Goal: Task Accomplishment & Management: Use online tool/utility

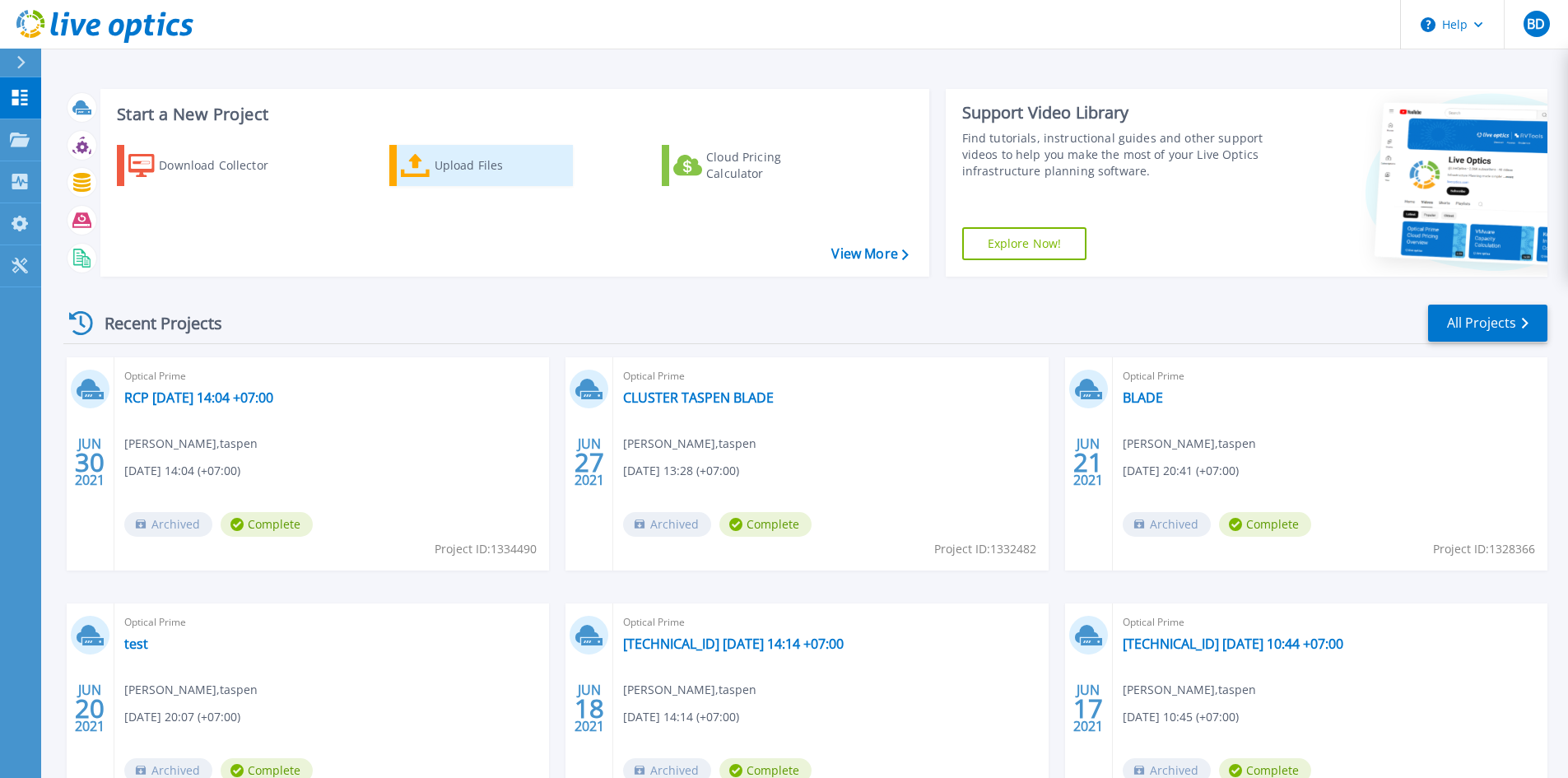
click at [450, 147] on link "Upload Files" at bounding box center [482, 165] width 184 height 41
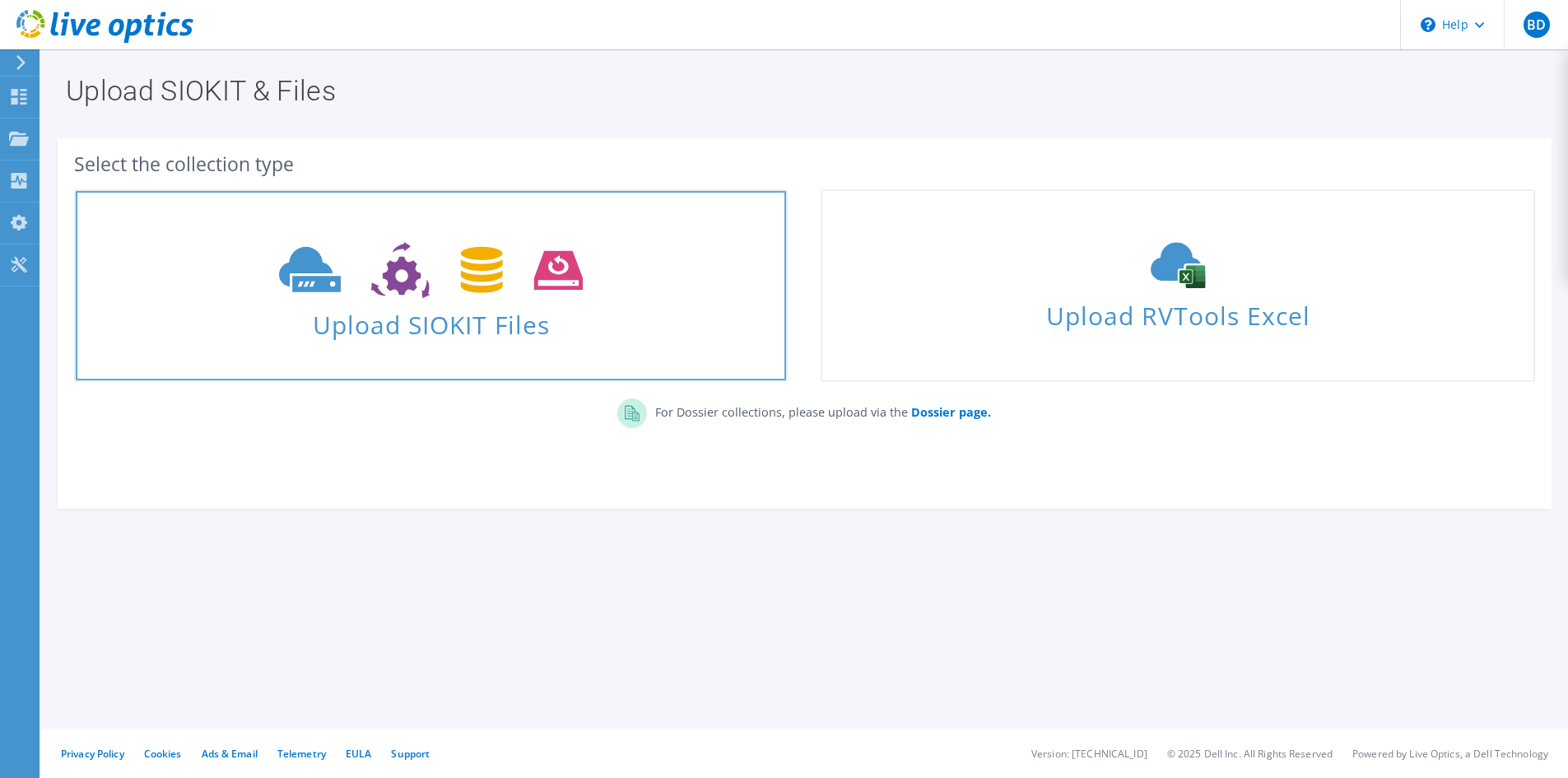
click at [515, 261] on icon at bounding box center [431, 270] width 304 height 56
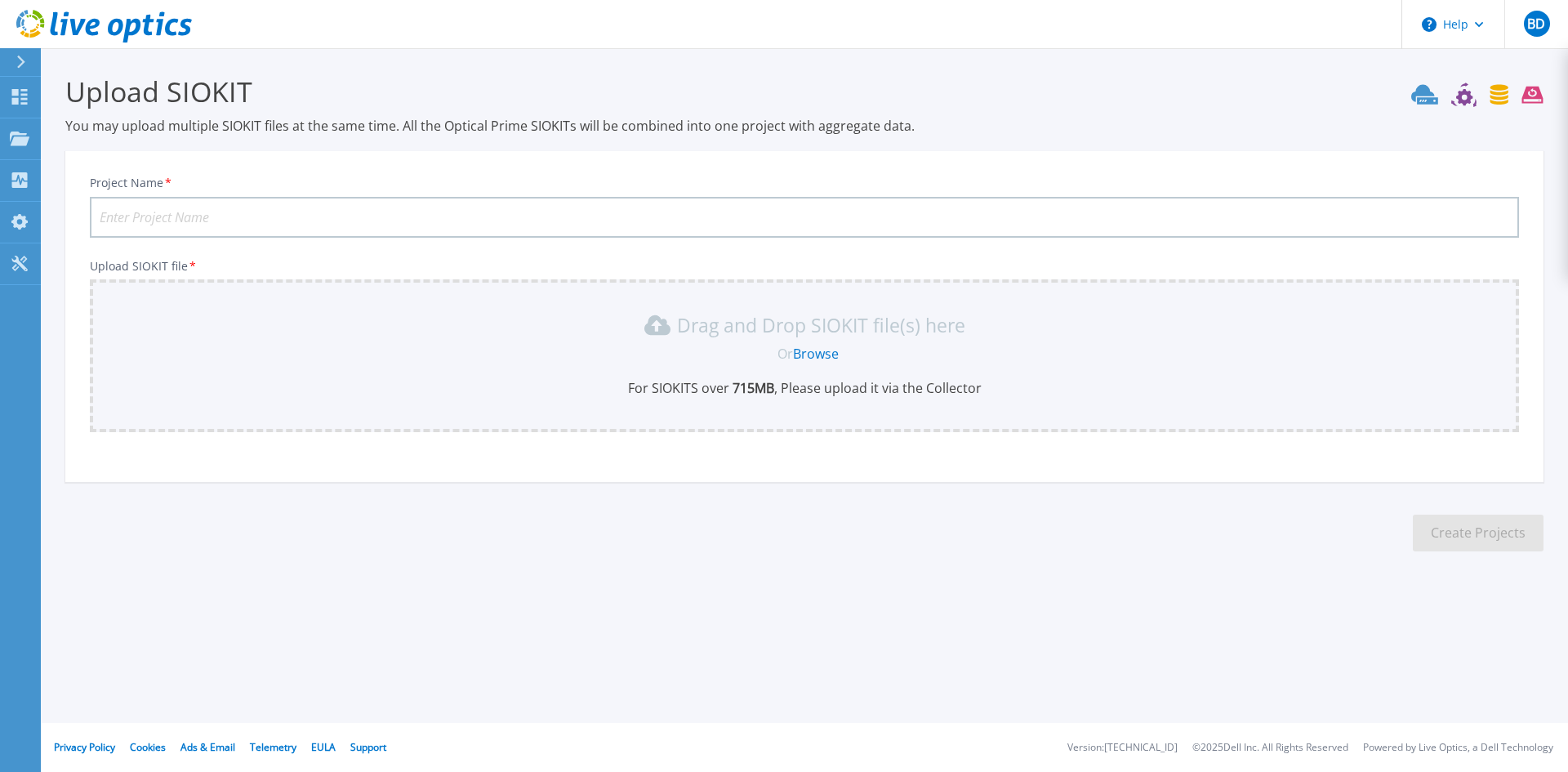
click at [566, 221] on input "Project Name *" at bounding box center [804, 217] width 1429 height 40
type input "VMWARE BLADE DELL DC"
click at [760, 340] on div "Drag and Drop SIOKIT file(s) here Or Browse For SIOKITS over 715 MB , Please up…" at bounding box center [805, 354] width 1410 height 85
click at [815, 355] on link "Browse" at bounding box center [815, 353] width 46 height 18
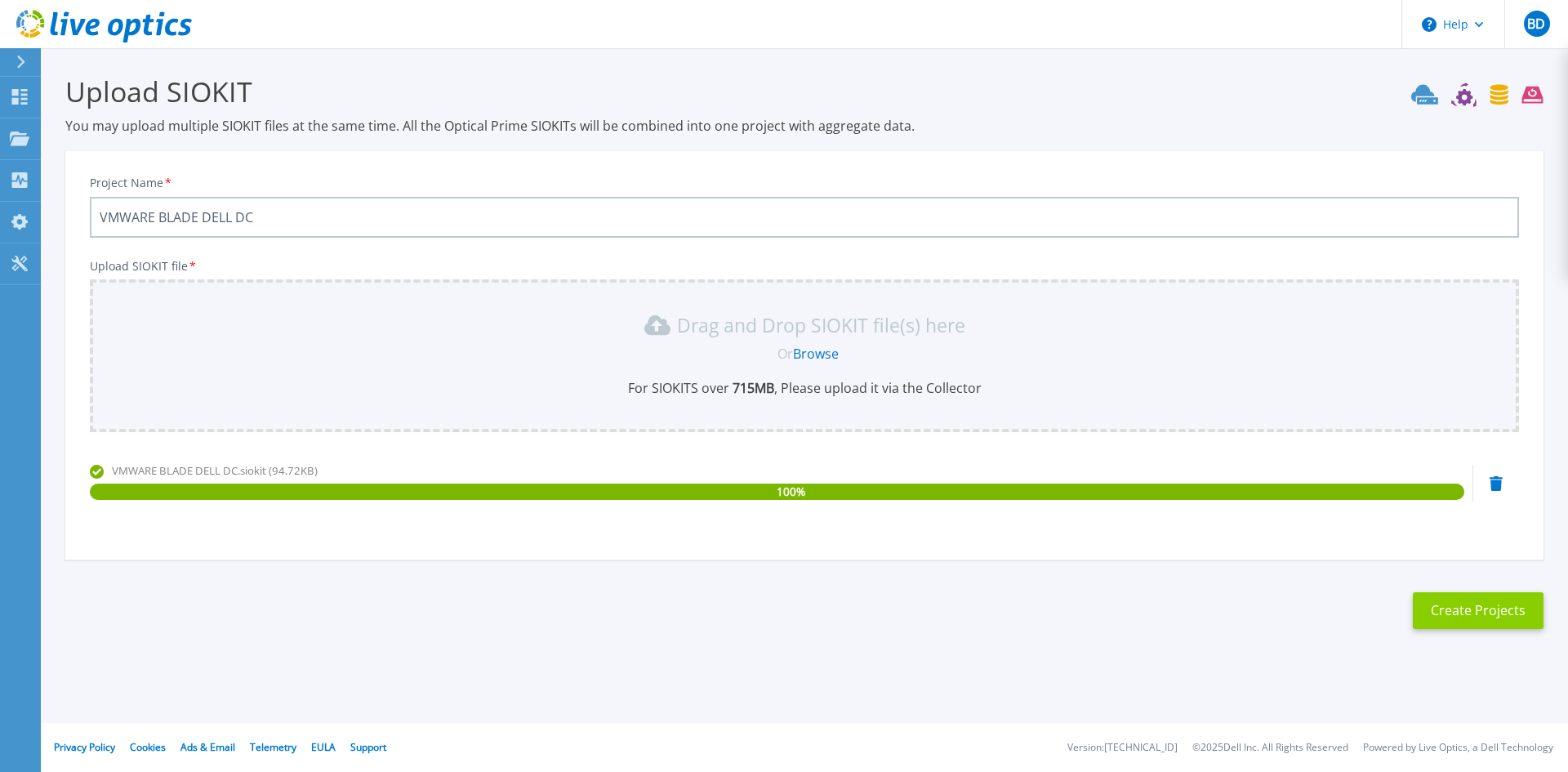
click at [1450, 598] on button "Create Projects" at bounding box center [1478, 610] width 131 height 37
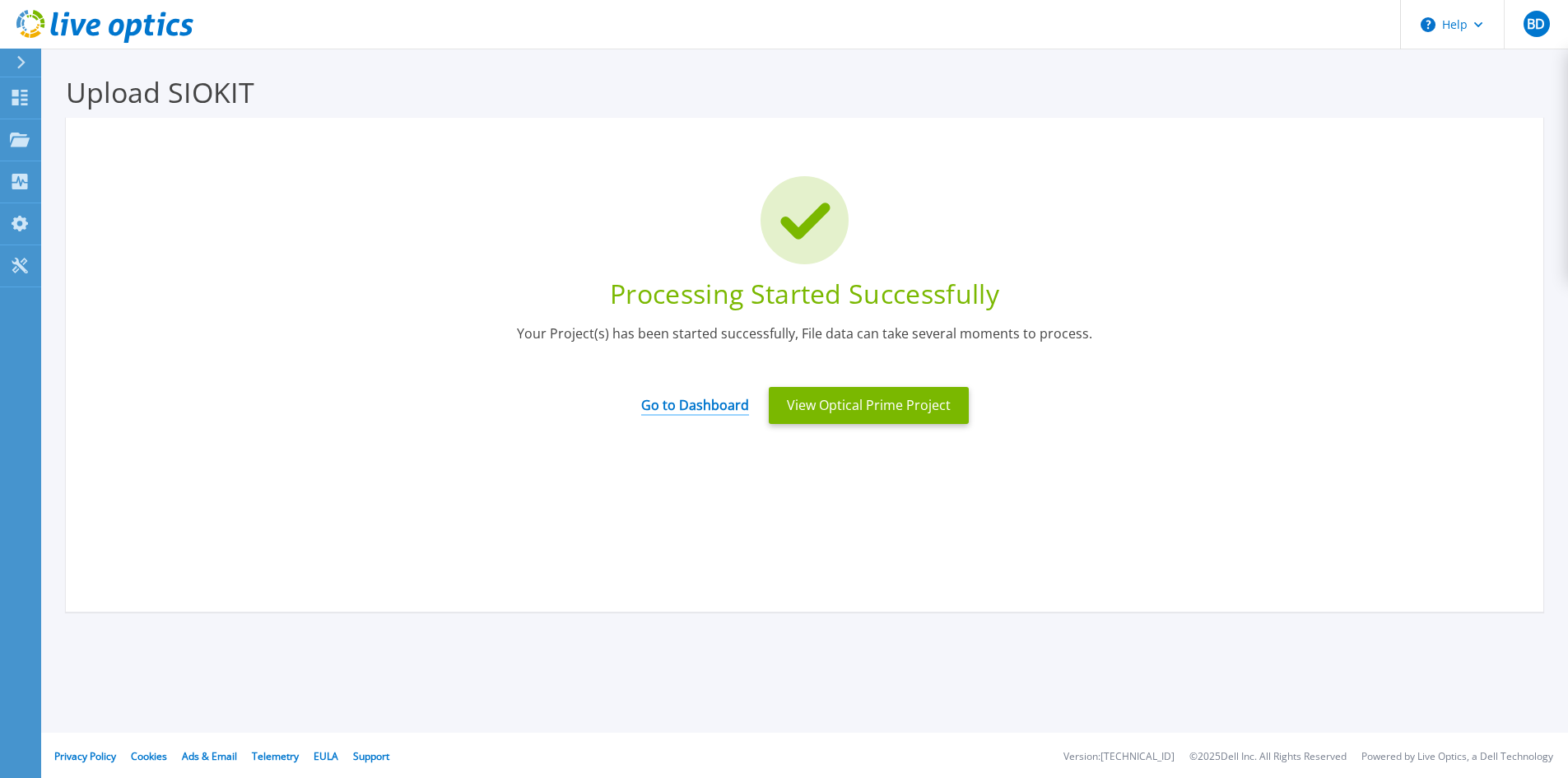
click at [648, 397] on link "Go to Dashboard" at bounding box center [695, 399] width 108 height 32
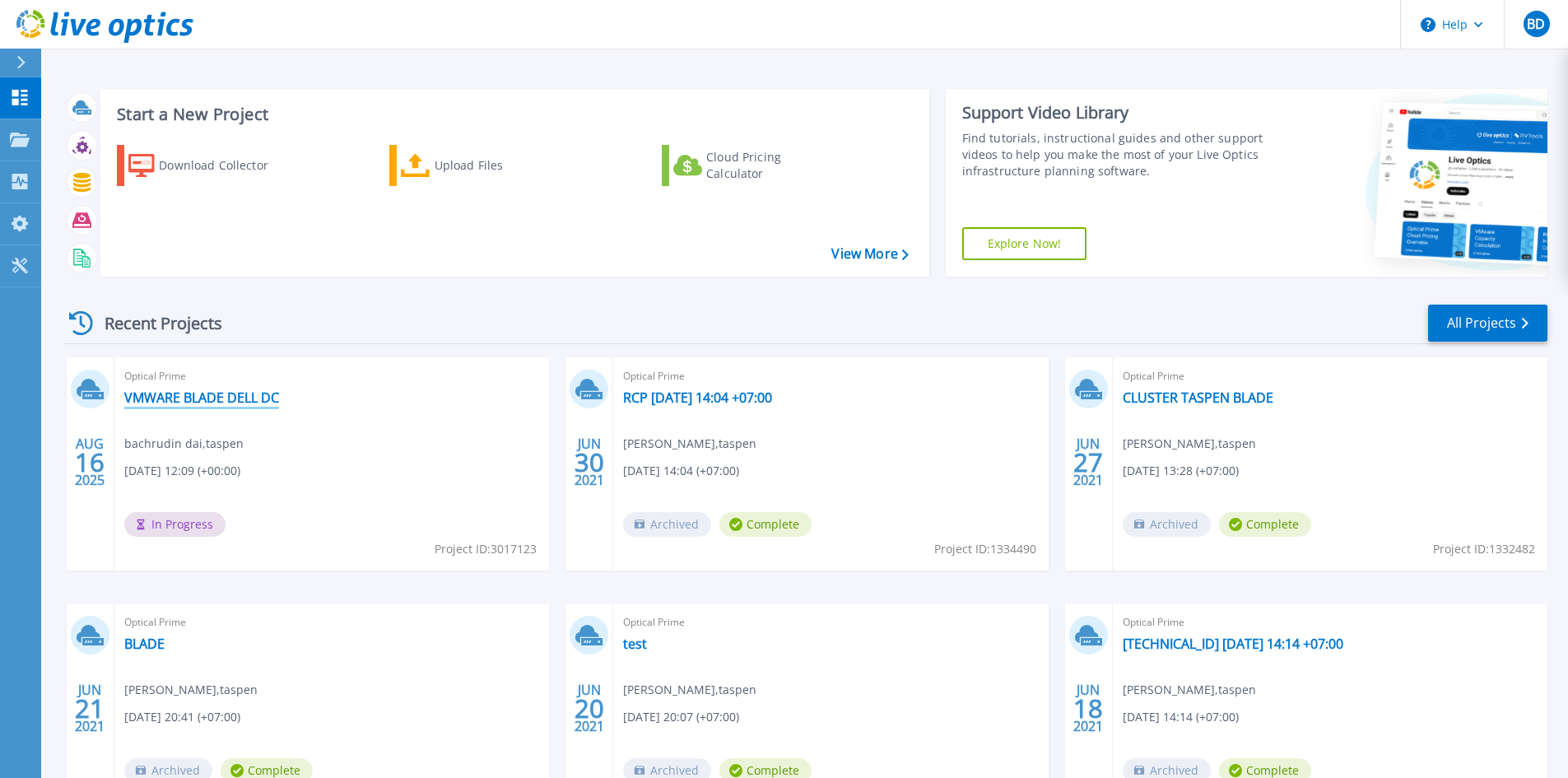
click at [246, 397] on link "VMWARE BLADE DELL DC" at bounding box center [201, 397] width 154 height 16
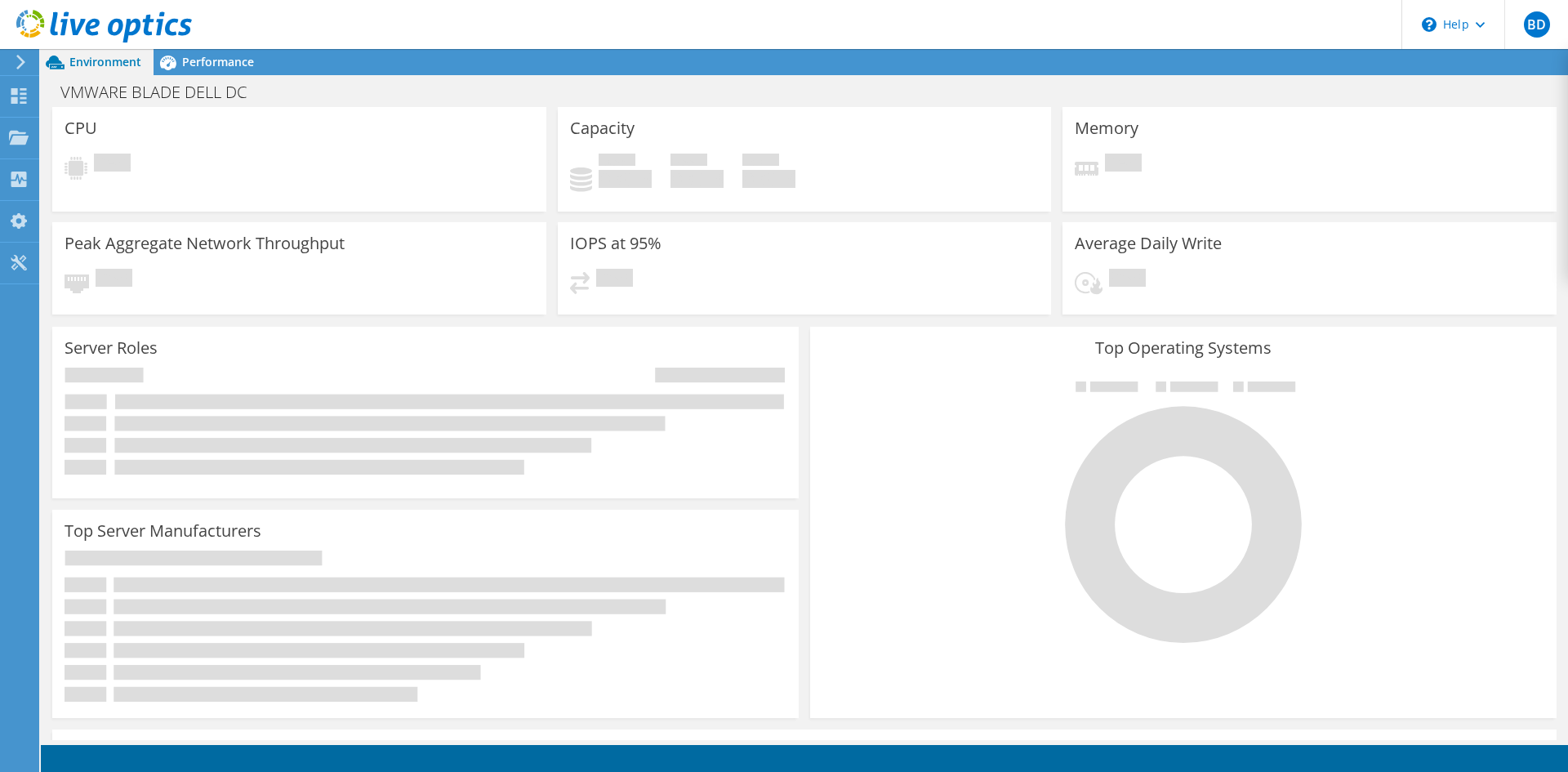
click at [355, 383] on icon at bounding box center [425, 421] width 722 height 107
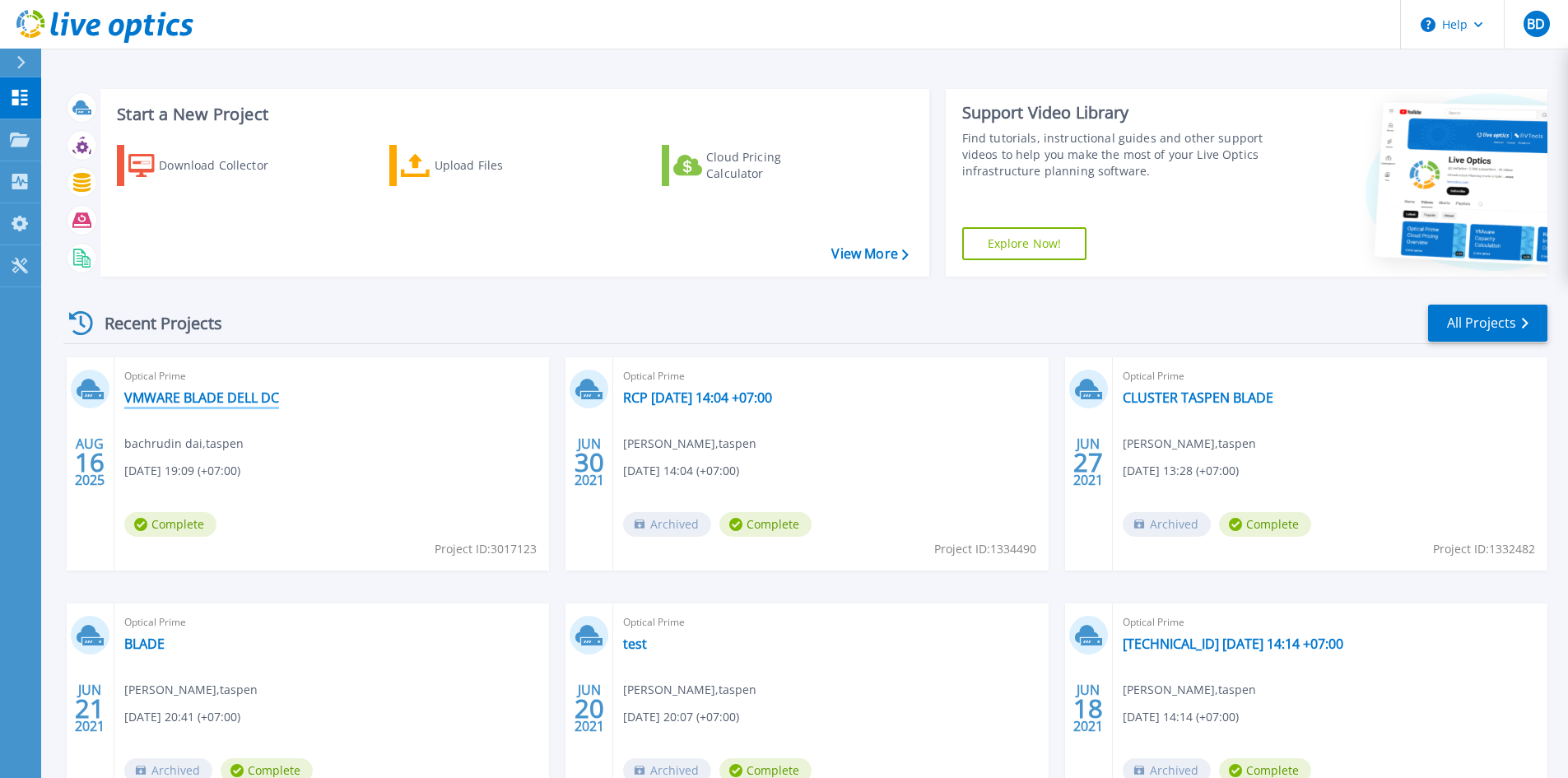
click at [257, 396] on link "VMWARE BLADE DELL DC" at bounding box center [201, 397] width 154 height 16
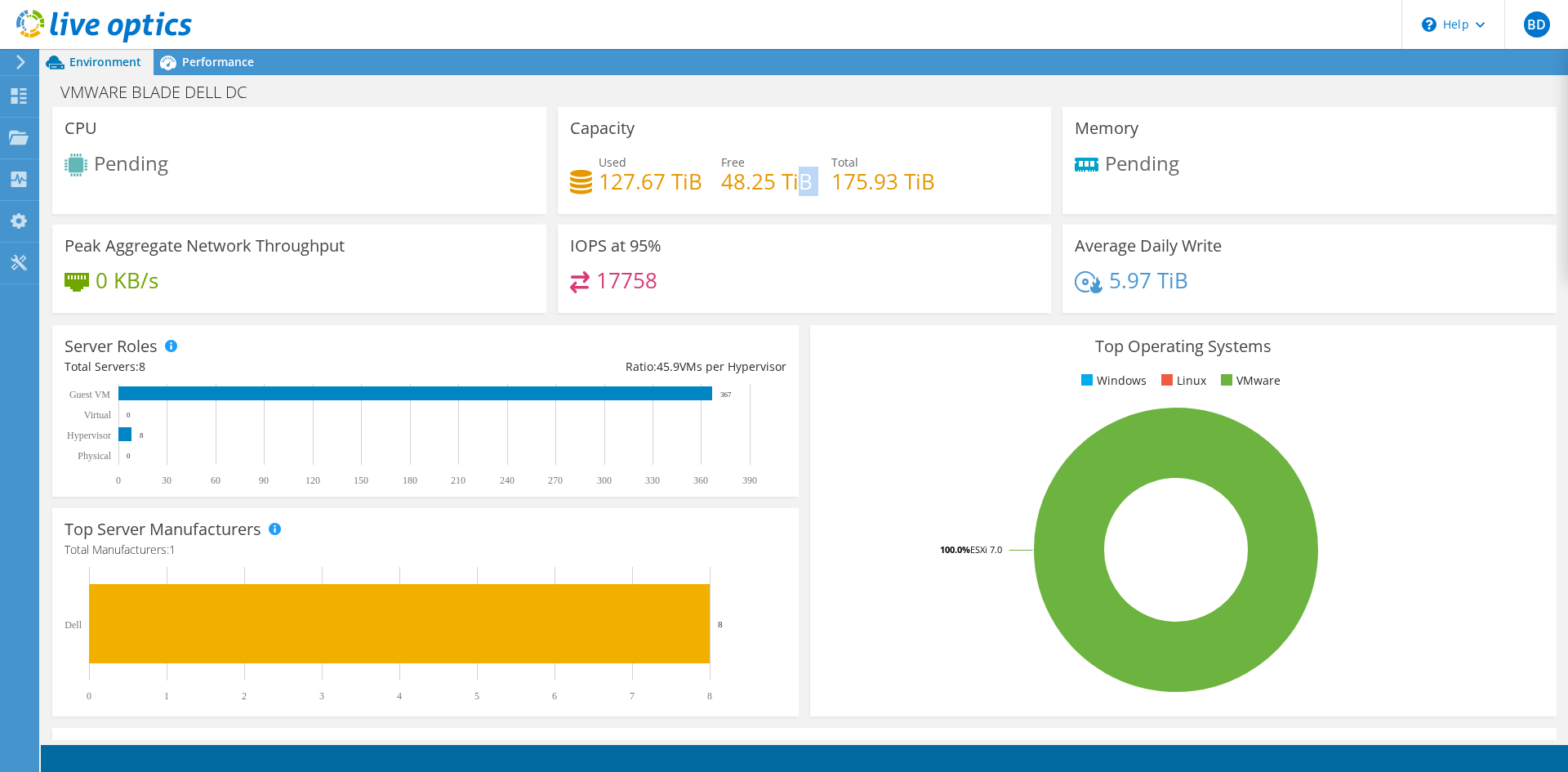
click at [821, 200] on div "Used 127.67 TiB Free 48.25 TiB Total 175.93 TiB" at bounding box center [805, 180] width 470 height 53
click at [1149, 149] on span "Pending" at bounding box center [1142, 162] width 74 height 27
click at [1110, 191] on div "Memory Pending" at bounding box center [1309, 160] width 494 height 107
click at [235, 66] on span "Performance" at bounding box center [218, 62] width 71 height 15
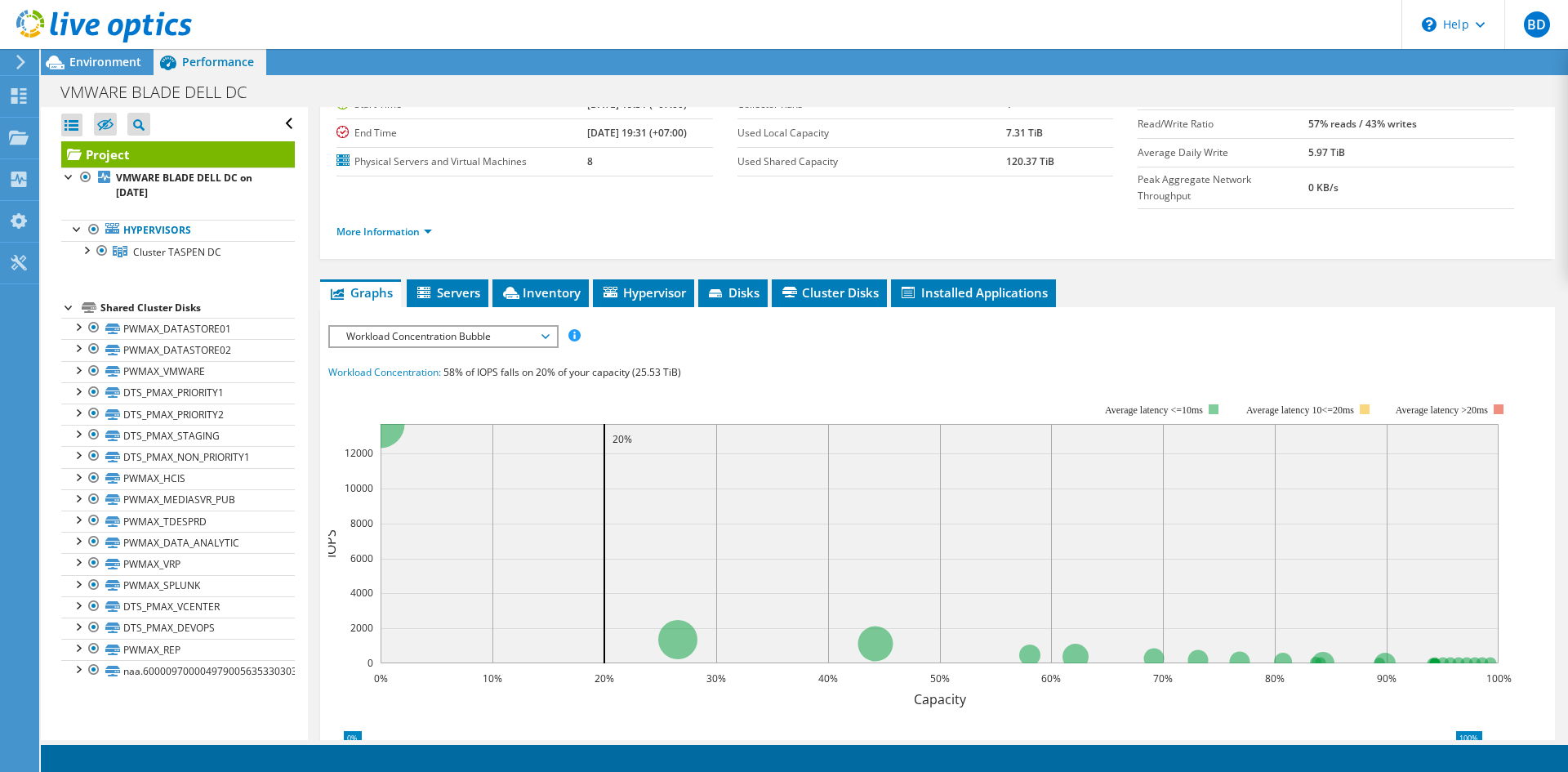
scroll to position [126, 0]
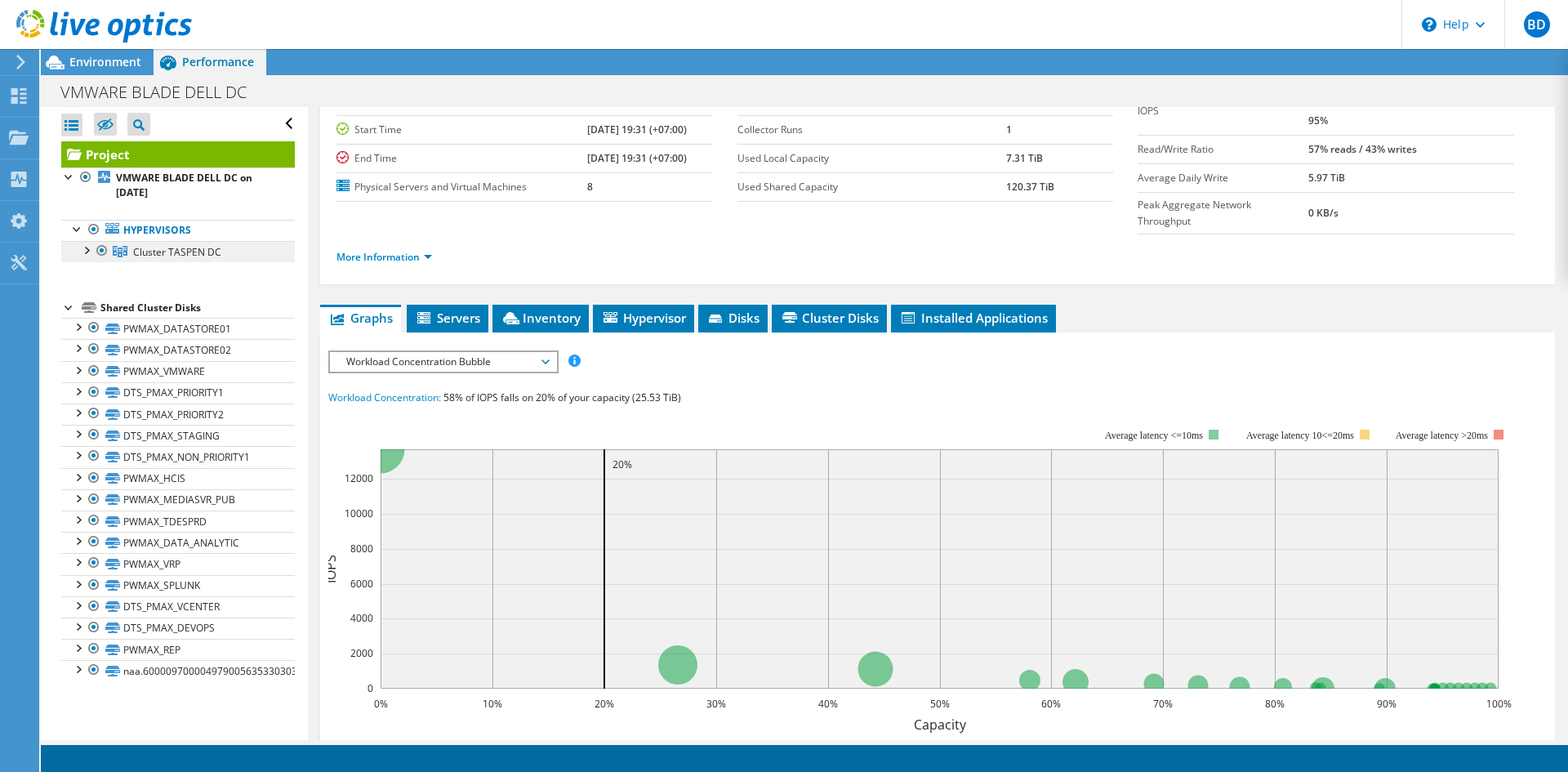
click at [159, 244] on link "Cluster TASPEN DC" at bounding box center [177, 251] width 233 height 22
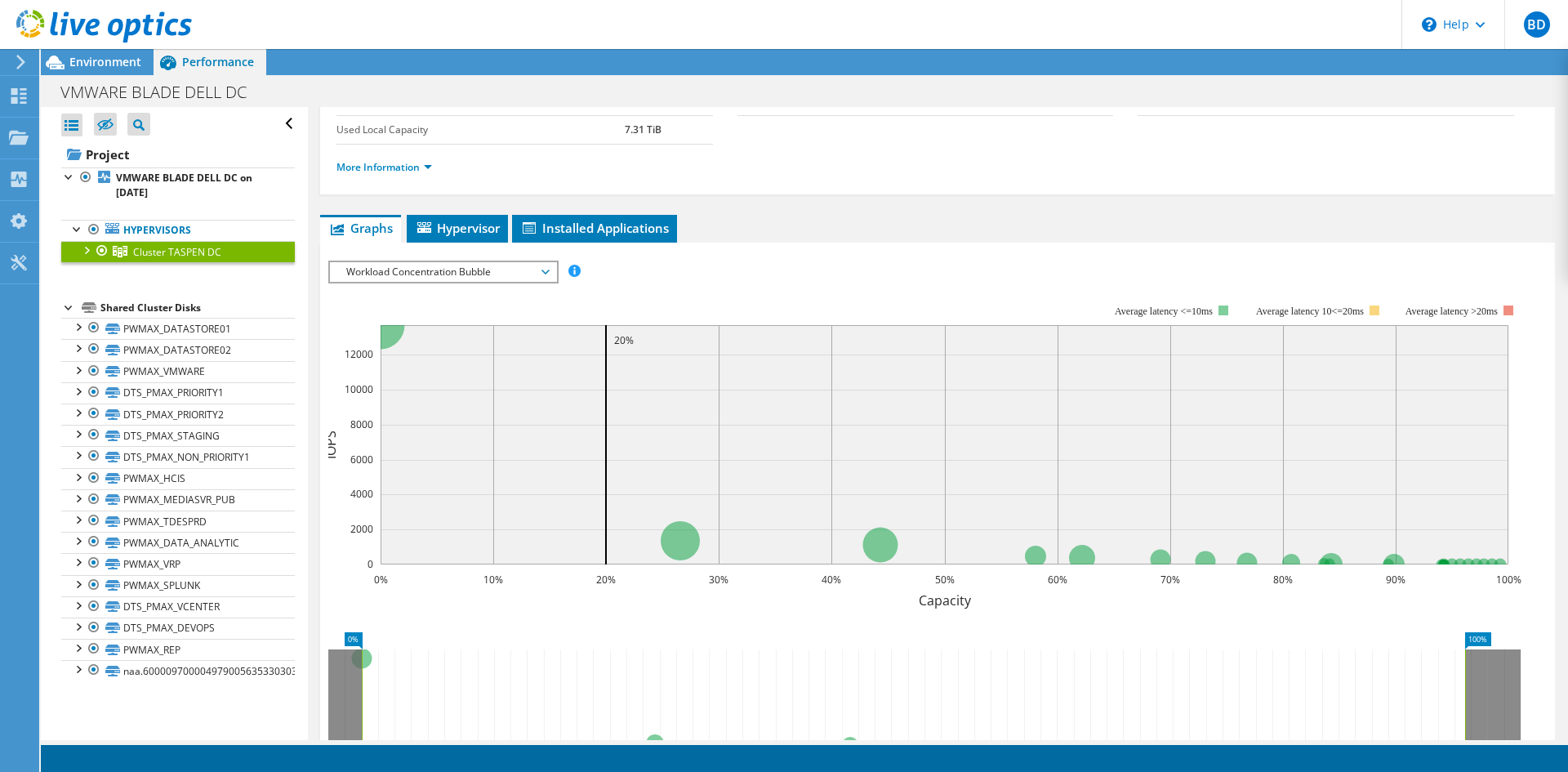
click at [478, 269] on span "Workload Concentration Bubble" at bounding box center [443, 272] width 210 height 20
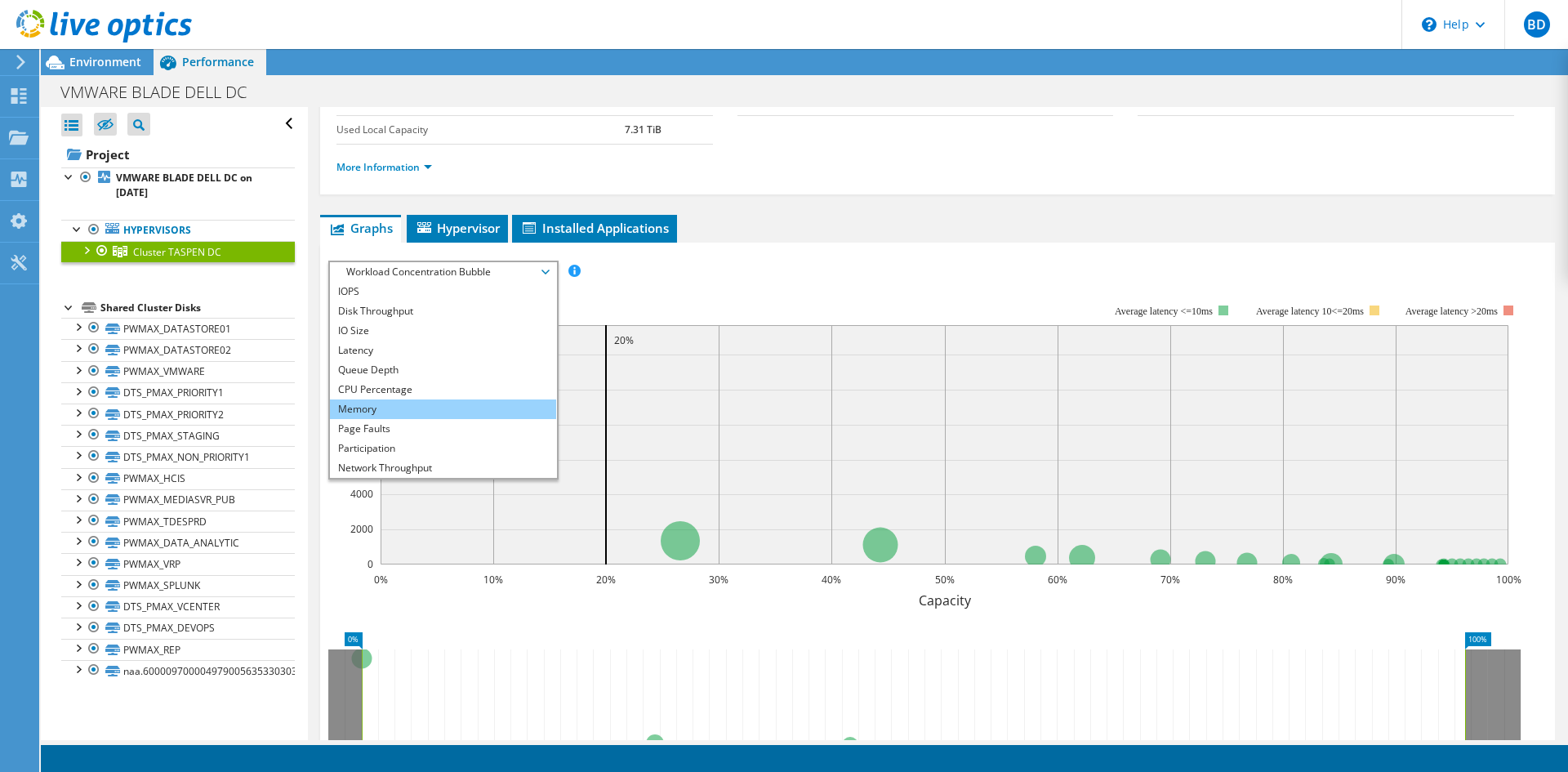
click at [451, 405] on li "Memory" at bounding box center [442, 409] width 226 height 20
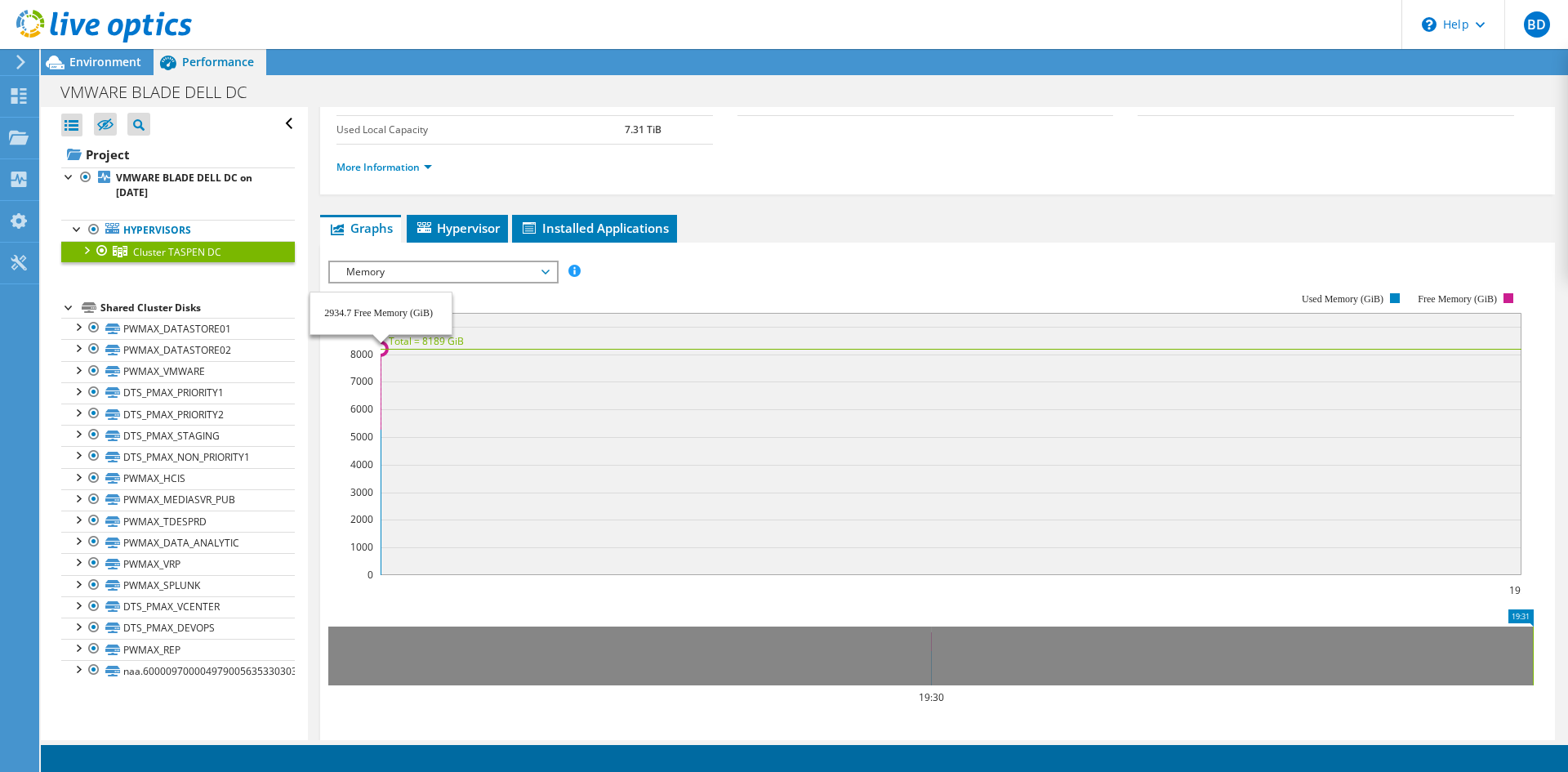
click at [430, 344] on text "Total = 8189 GiB" at bounding box center [426, 341] width 75 height 14
click at [543, 457] on rect at bounding box center [950, 443] width 1140 height 262
click at [1064, 232] on ul "Graphs Servers Inventory Hypervisor Disks Cluster Disks Installed Applications" at bounding box center [937, 229] width 1235 height 28
click at [26, 98] on use at bounding box center [19, 96] width 15 height 15
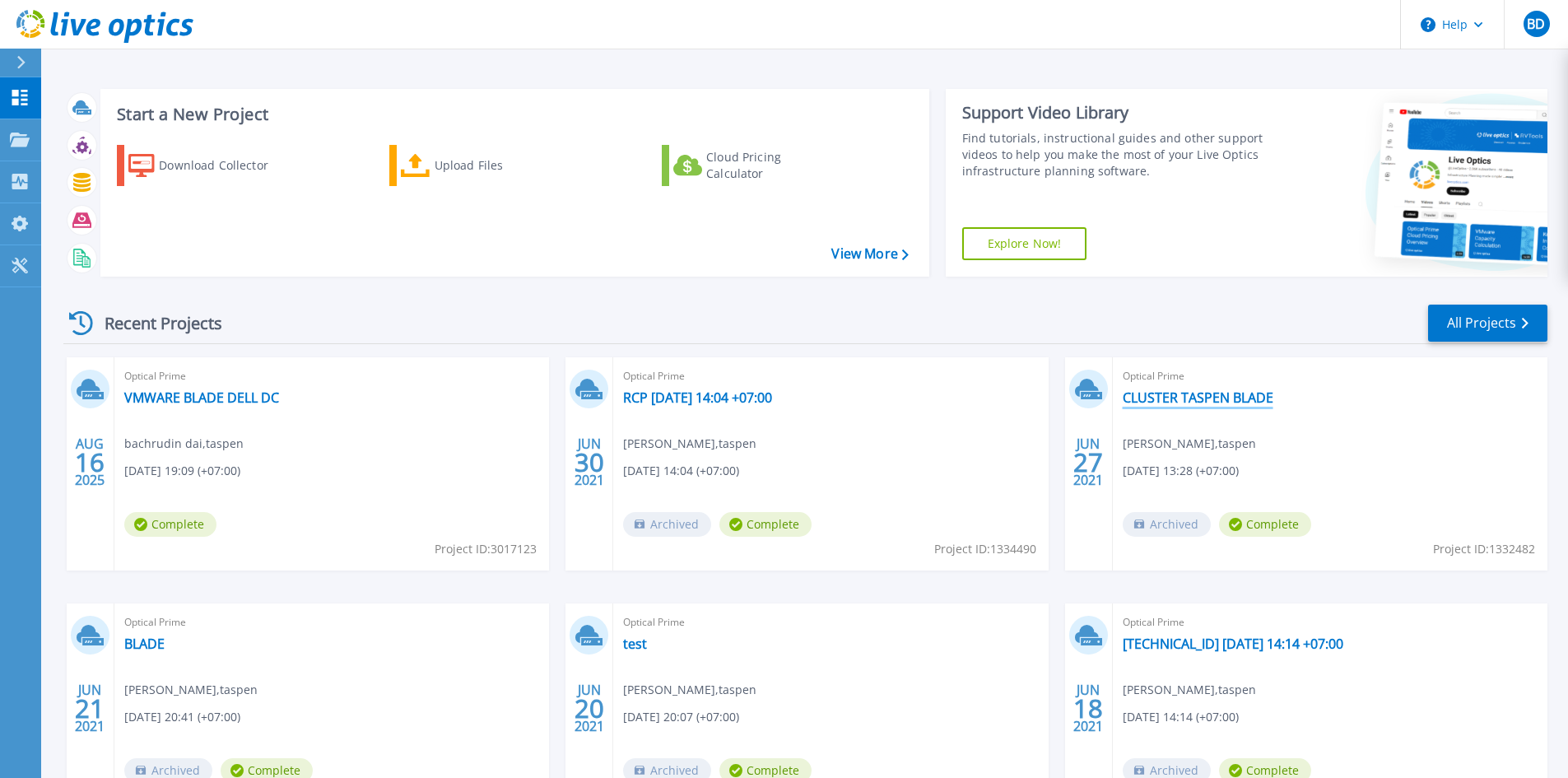
click at [1179, 400] on link "CLUSTER TASPEN BLADE" at bounding box center [1198, 397] width 151 height 16
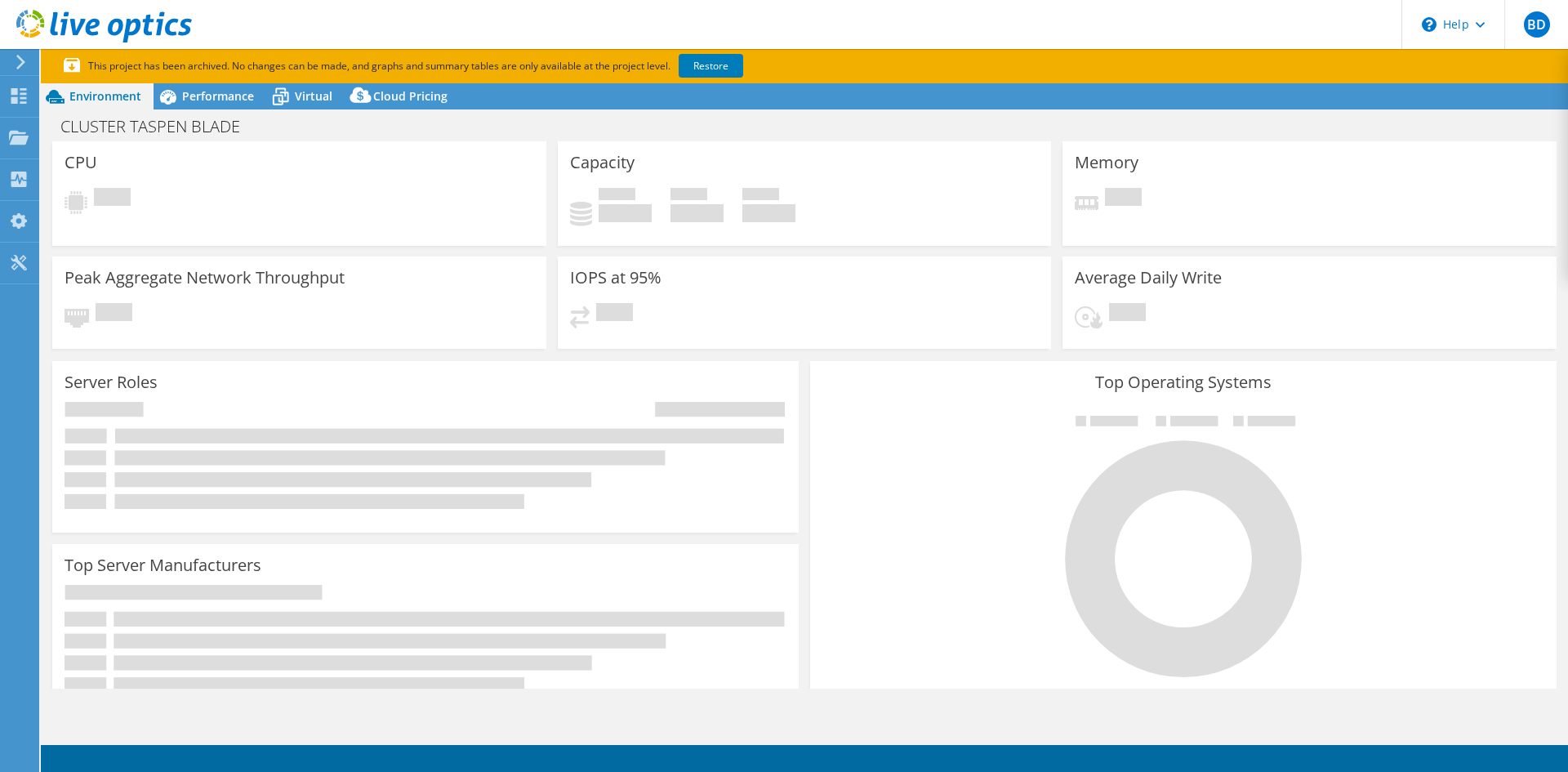
select select "USD"
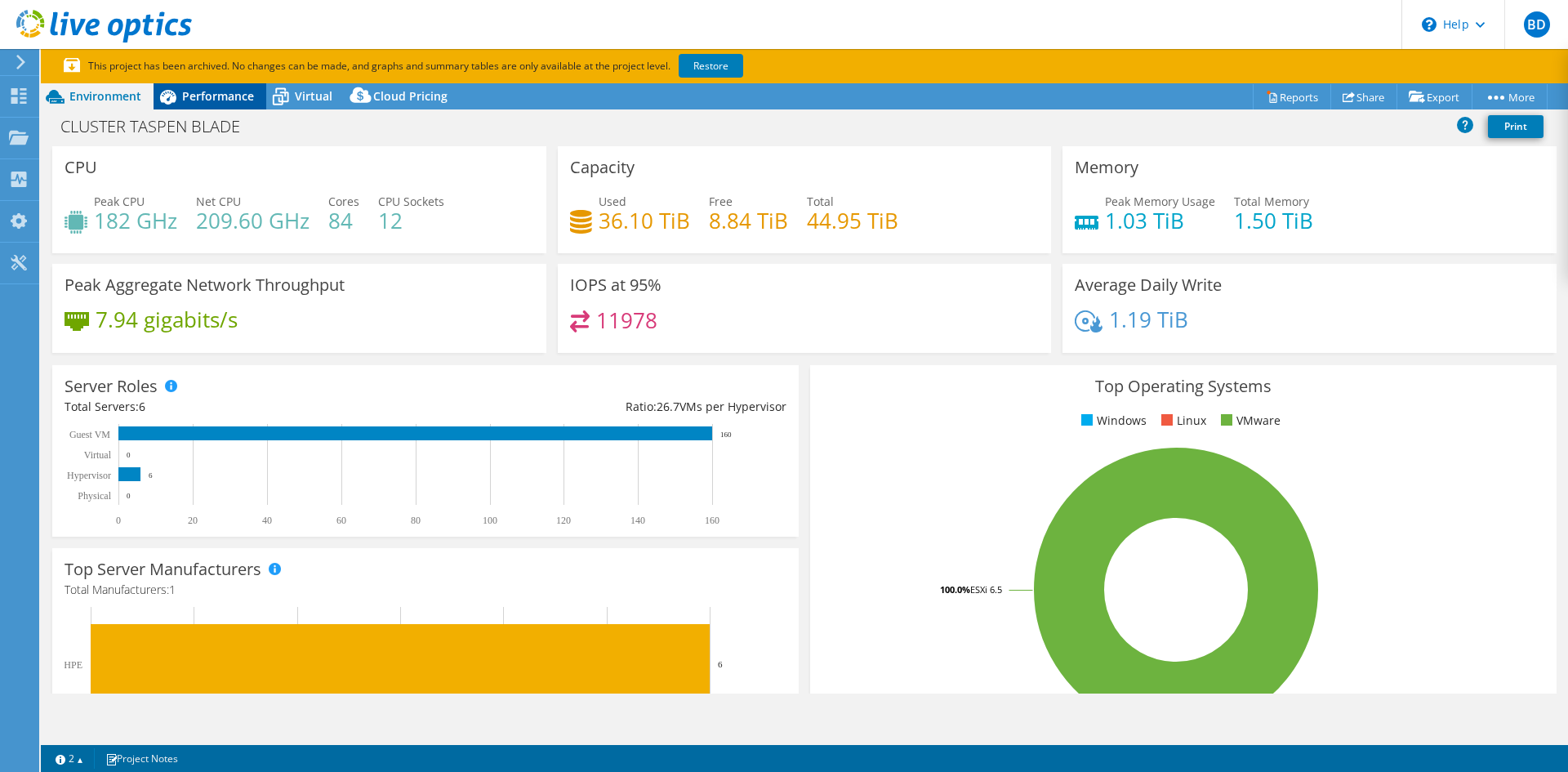
click at [215, 88] on div "Performance" at bounding box center [209, 96] width 113 height 26
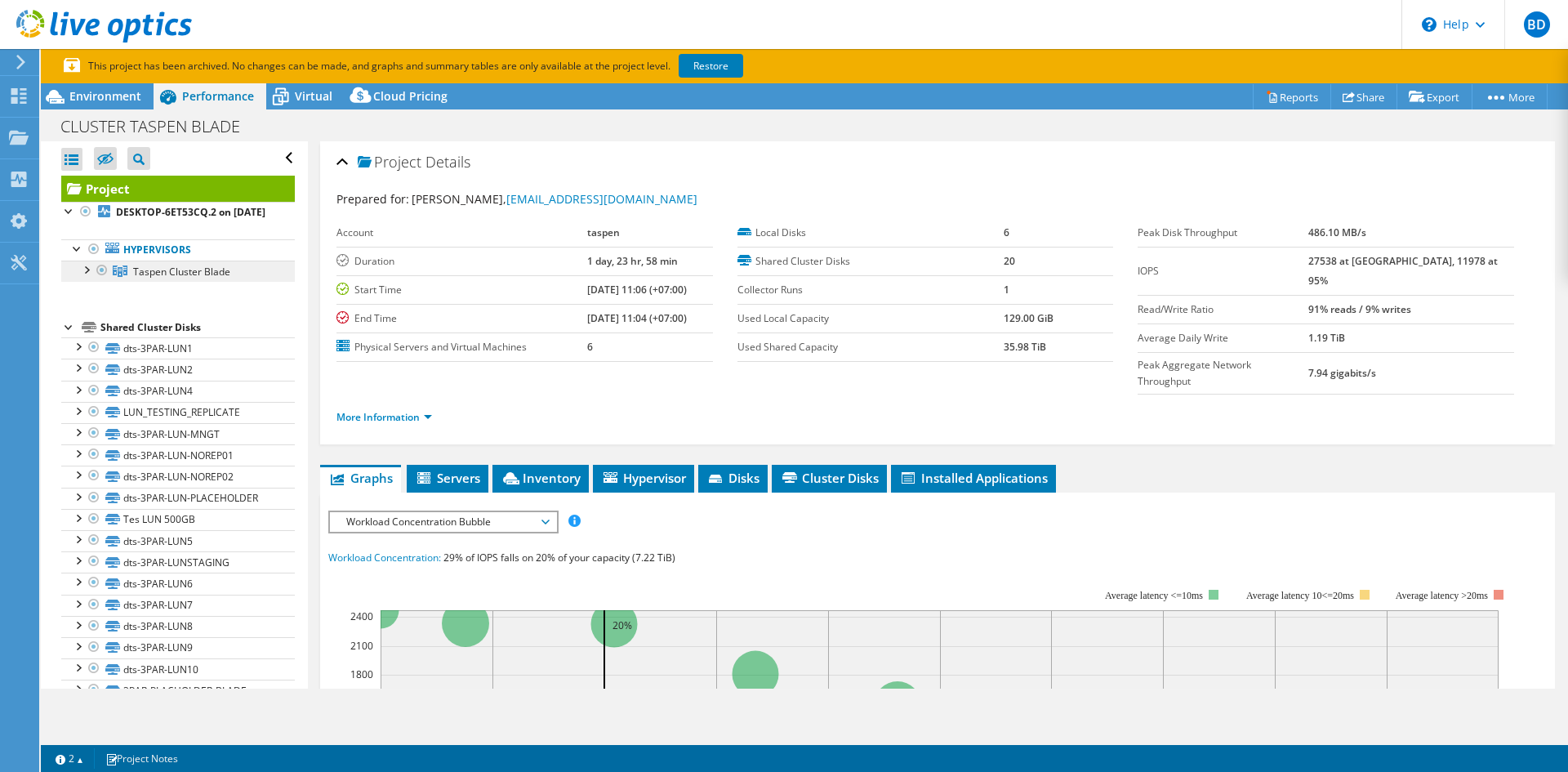
click at [151, 279] on span "Taspen Cluster Blade" at bounding box center [182, 271] width 97 height 14
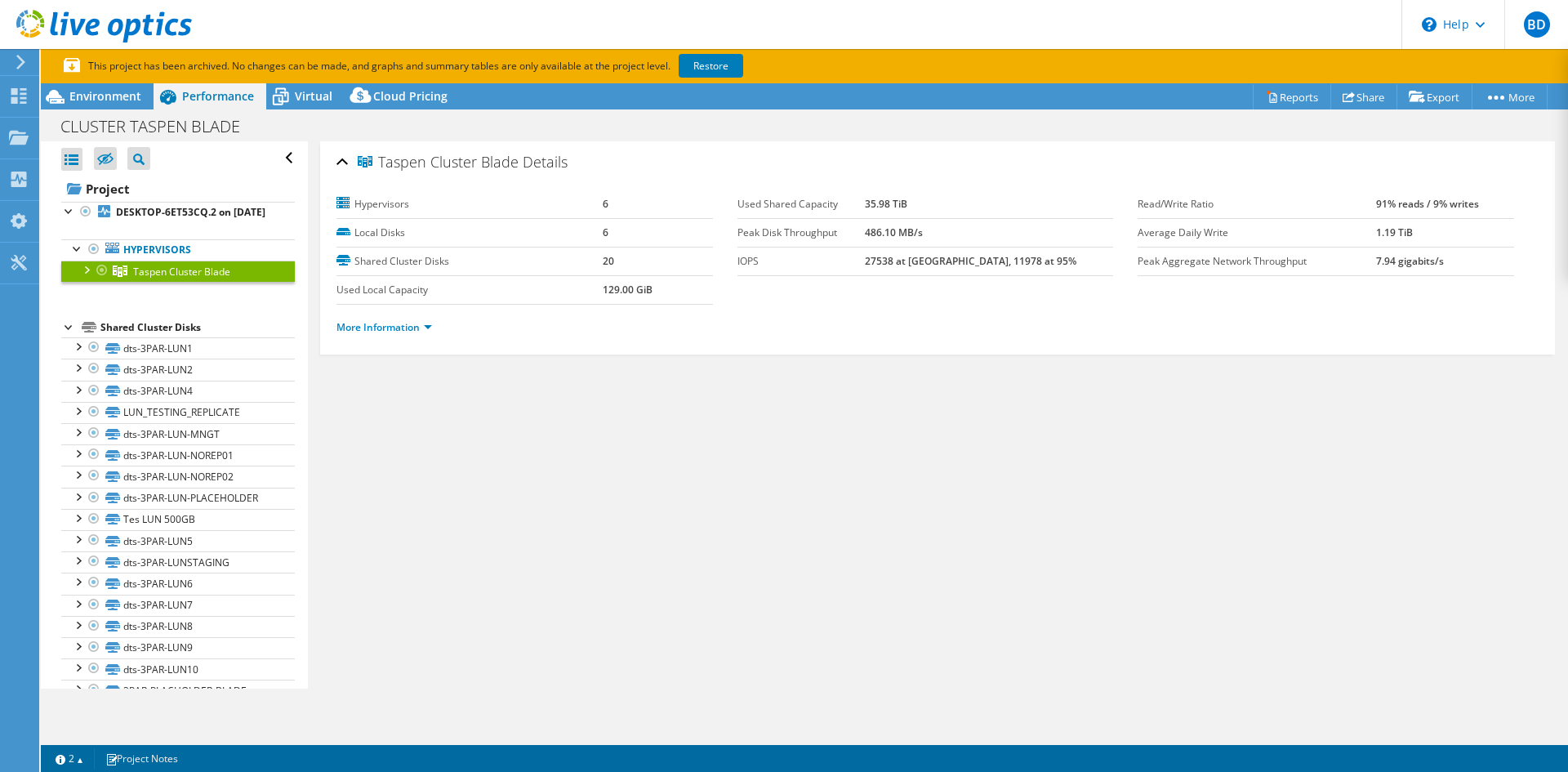
click at [140, 279] on span "Taspen Cluster Blade" at bounding box center [182, 271] width 97 height 14
click at [424, 331] on link "More Information" at bounding box center [384, 327] width 96 height 14
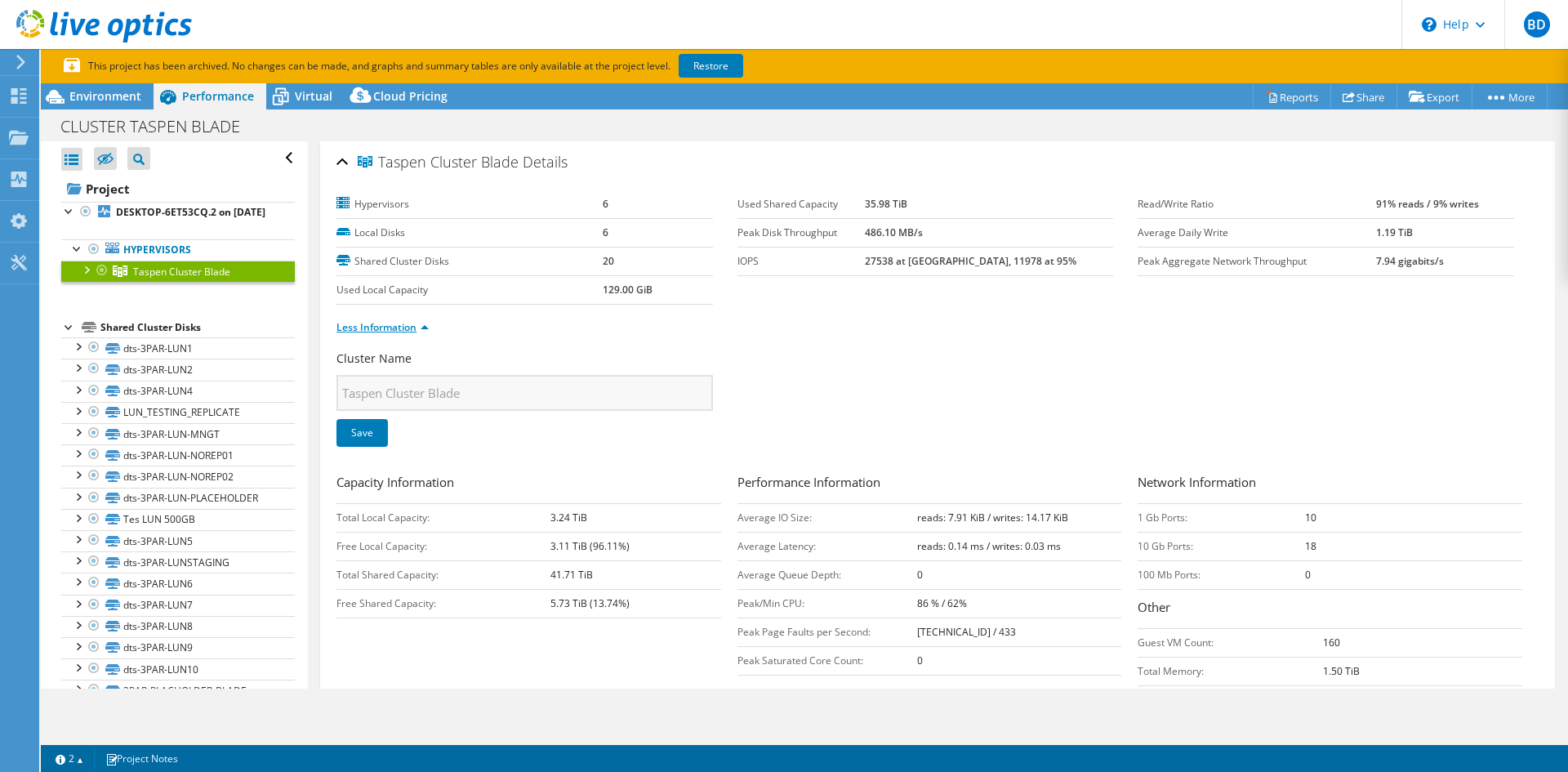
click at [424, 331] on link "Less Information" at bounding box center [382, 327] width 92 height 14
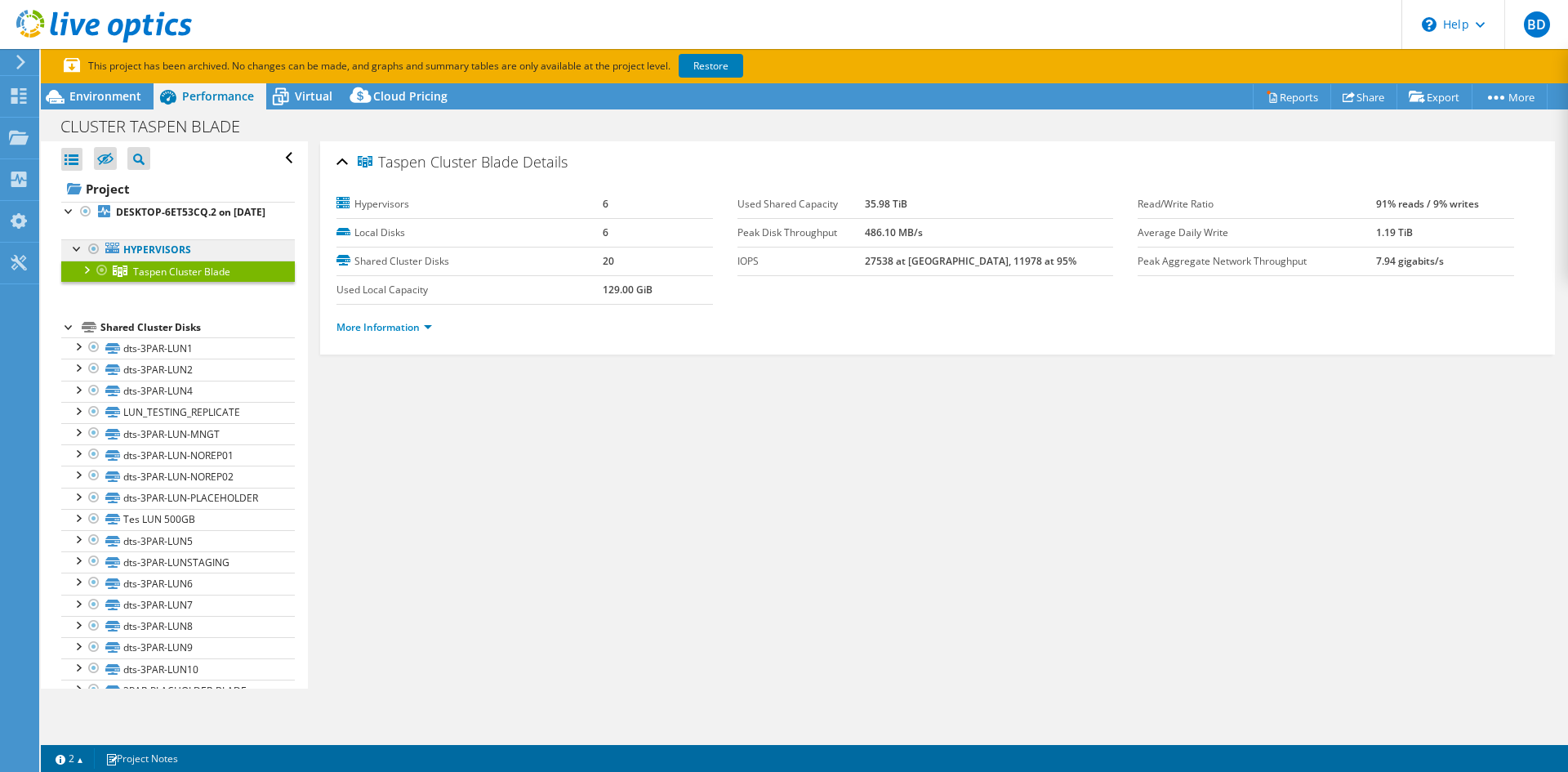
click at [144, 261] on link "Hypervisors" at bounding box center [177, 250] width 233 height 22
click at [136, 181] on link "Project" at bounding box center [177, 188] width 233 height 26
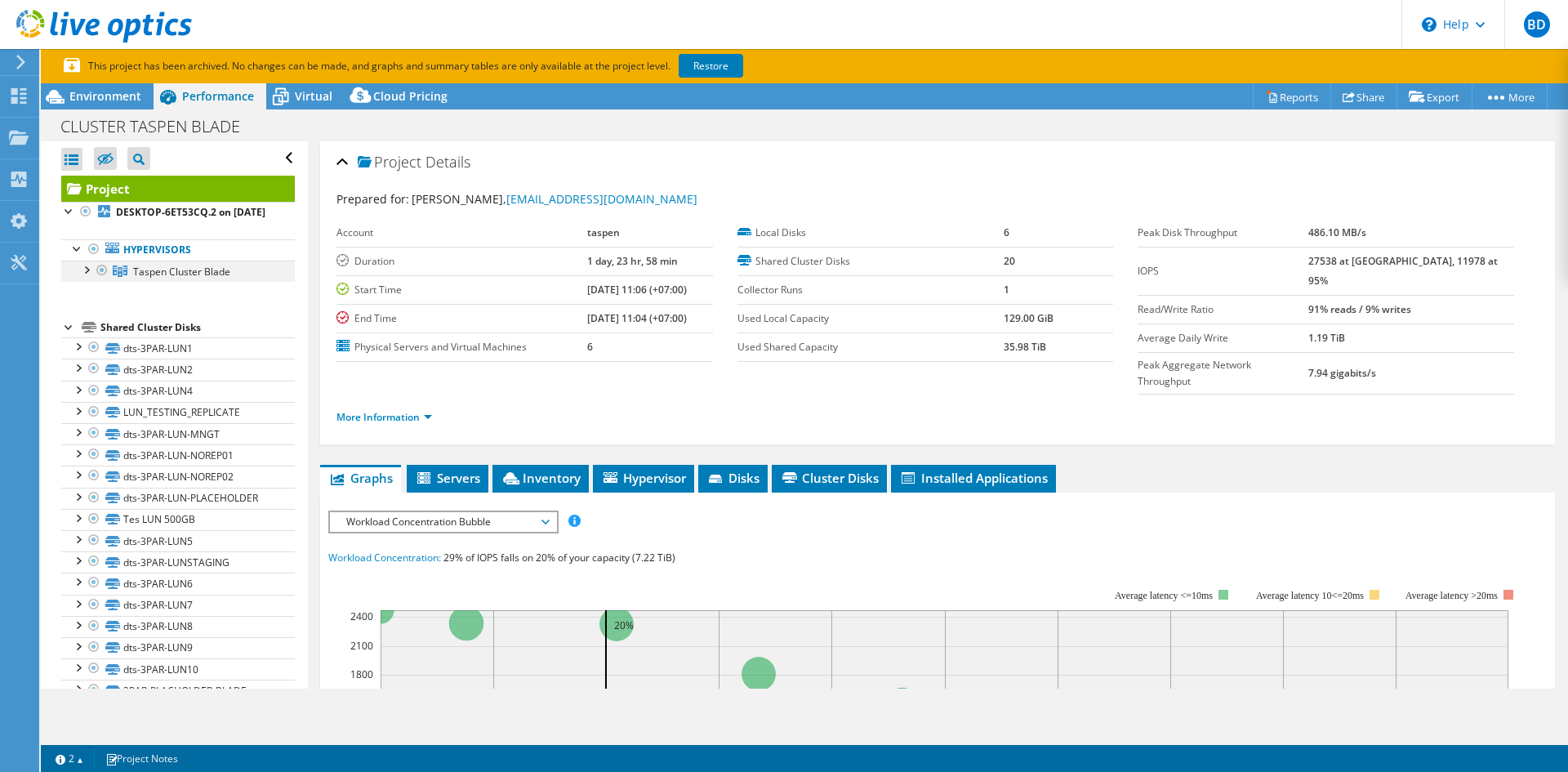
click at [86, 277] on div at bounding box center [85, 269] width 16 height 16
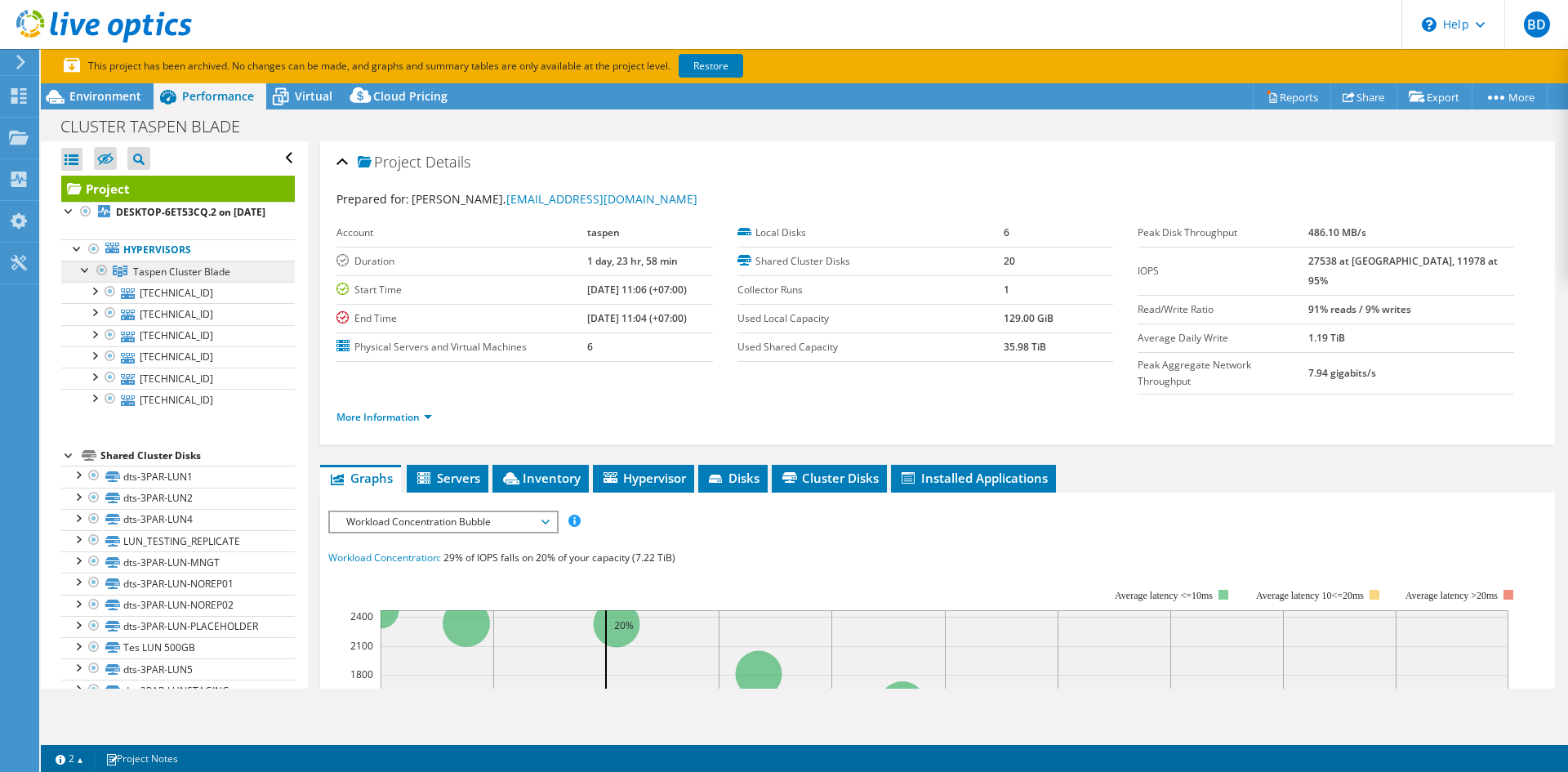
click at [167, 279] on span "Taspen Cluster Blade" at bounding box center [182, 271] width 97 height 14
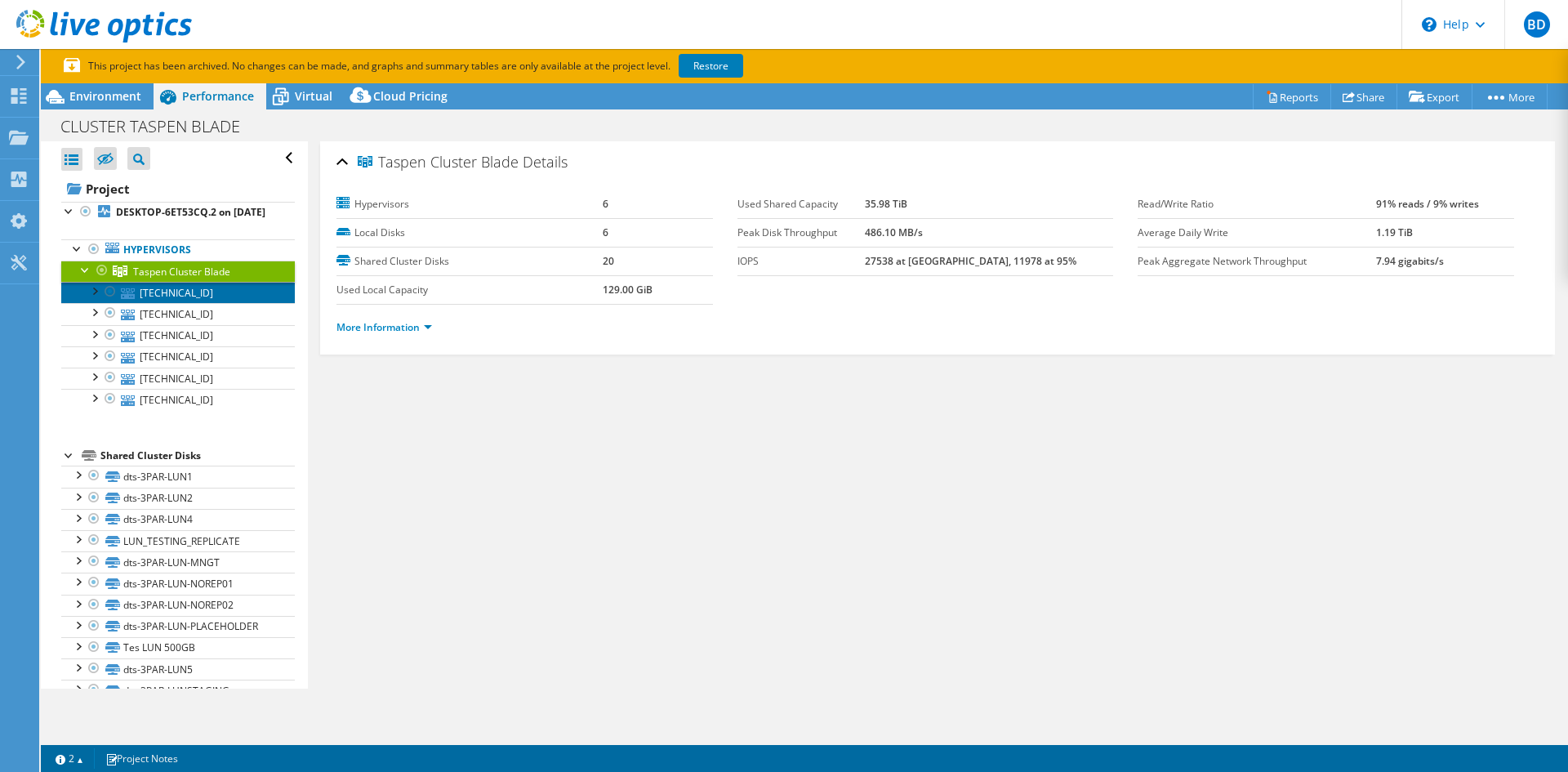
click at [150, 303] on link "172.16.56.33" at bounding box center [177, 292] width 233 height 22
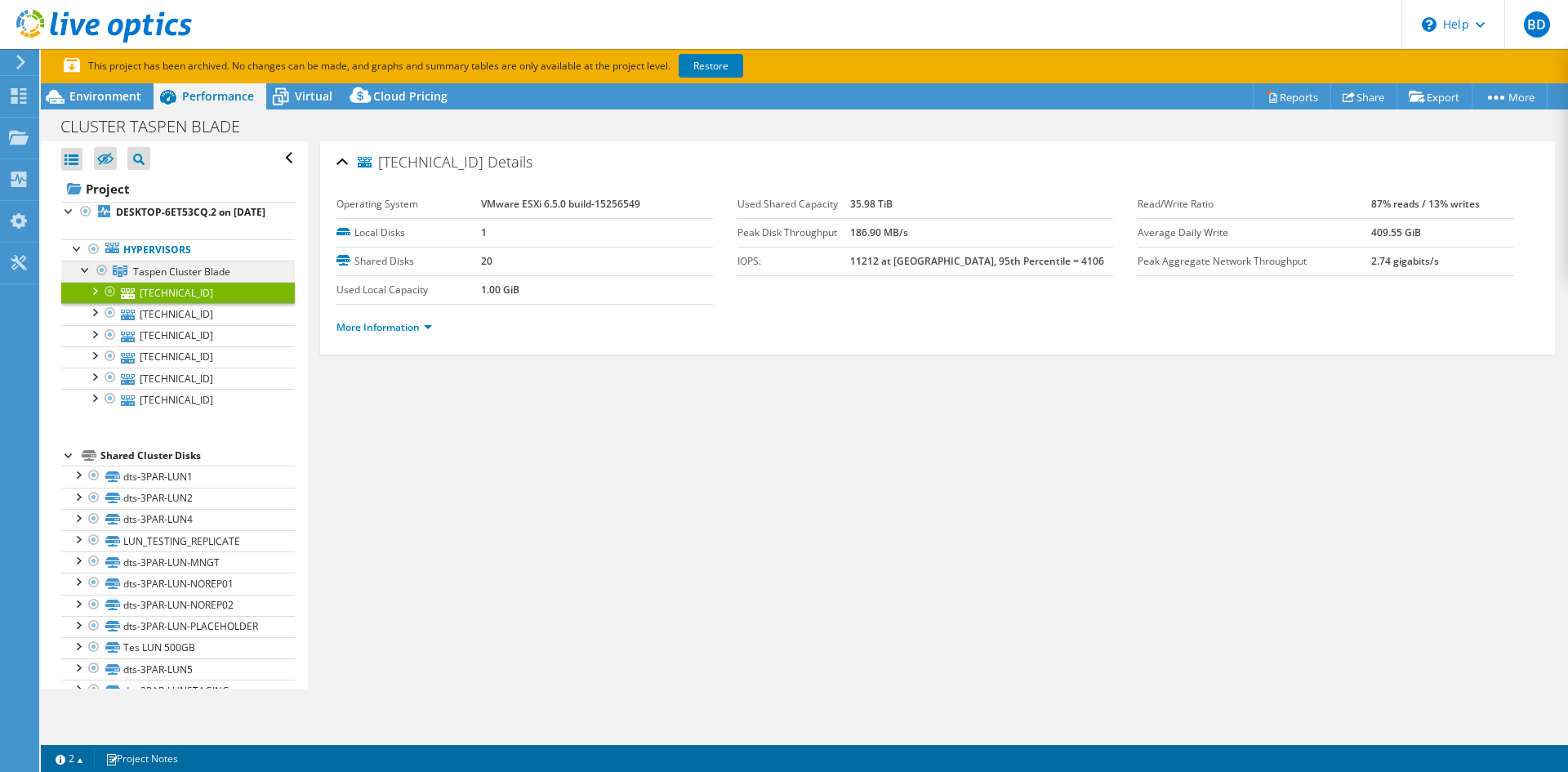
click at [139, 279] on span "Taspen Cluster Blade" at bounding box center [182, 271] width 97 height 14
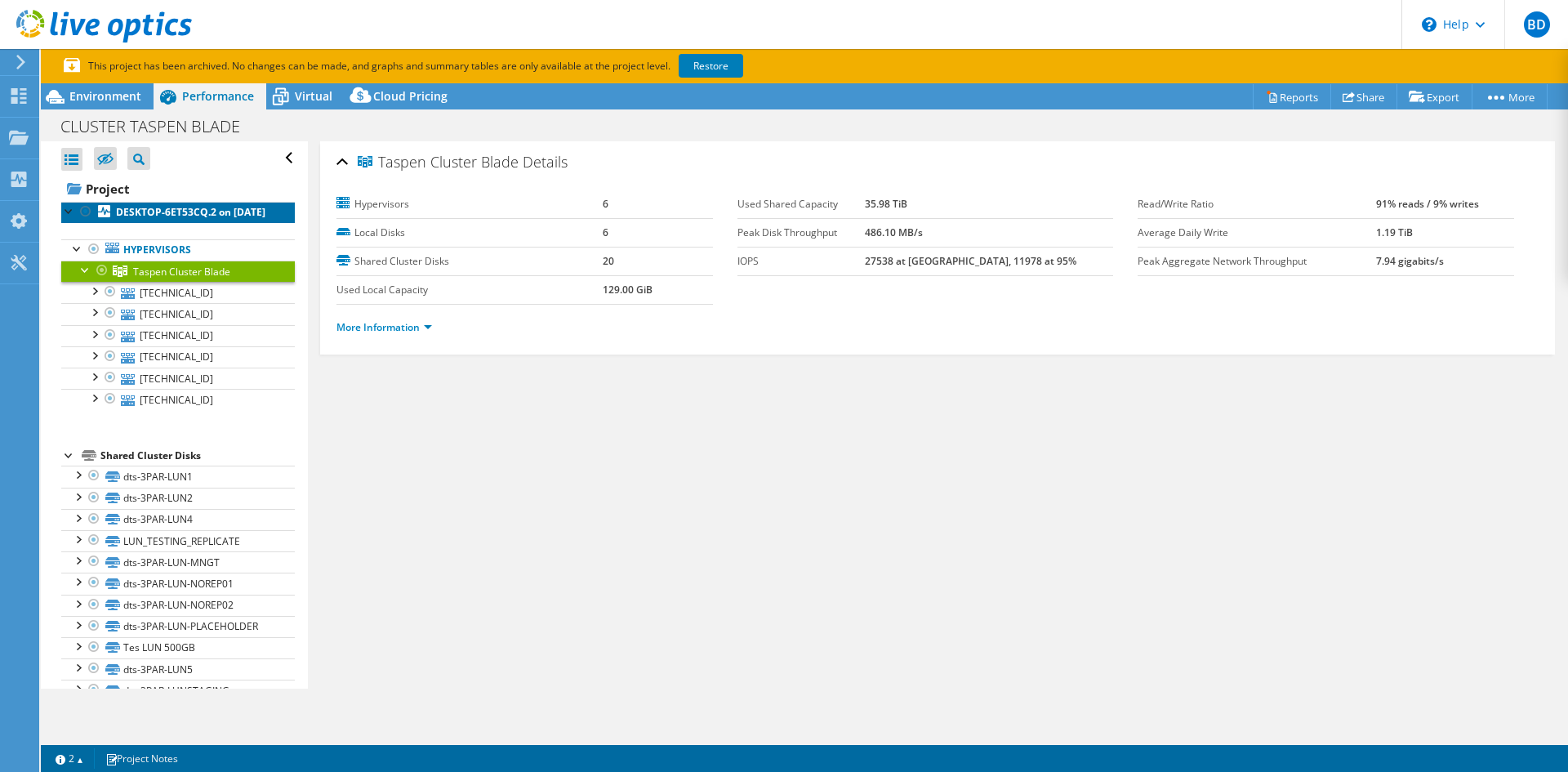
click at [130, 211] on b "DESKTOP-6ET53CQ.2 on 6/27/2021" at bounding box center [191, 212] width 150 height 14
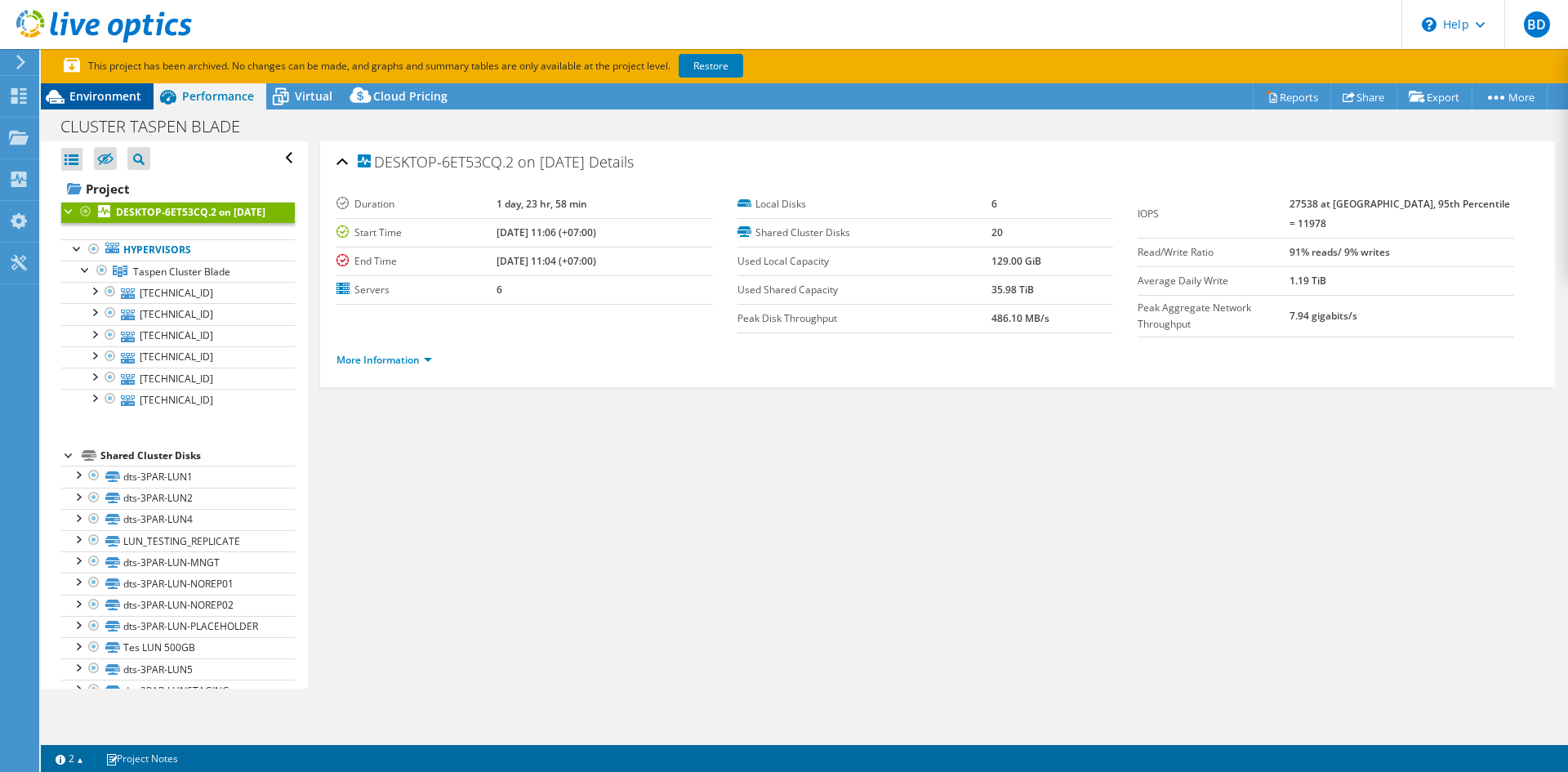
click at [133, 97] on span "Environment" at bounding box center [105, 96] width 71 height 15
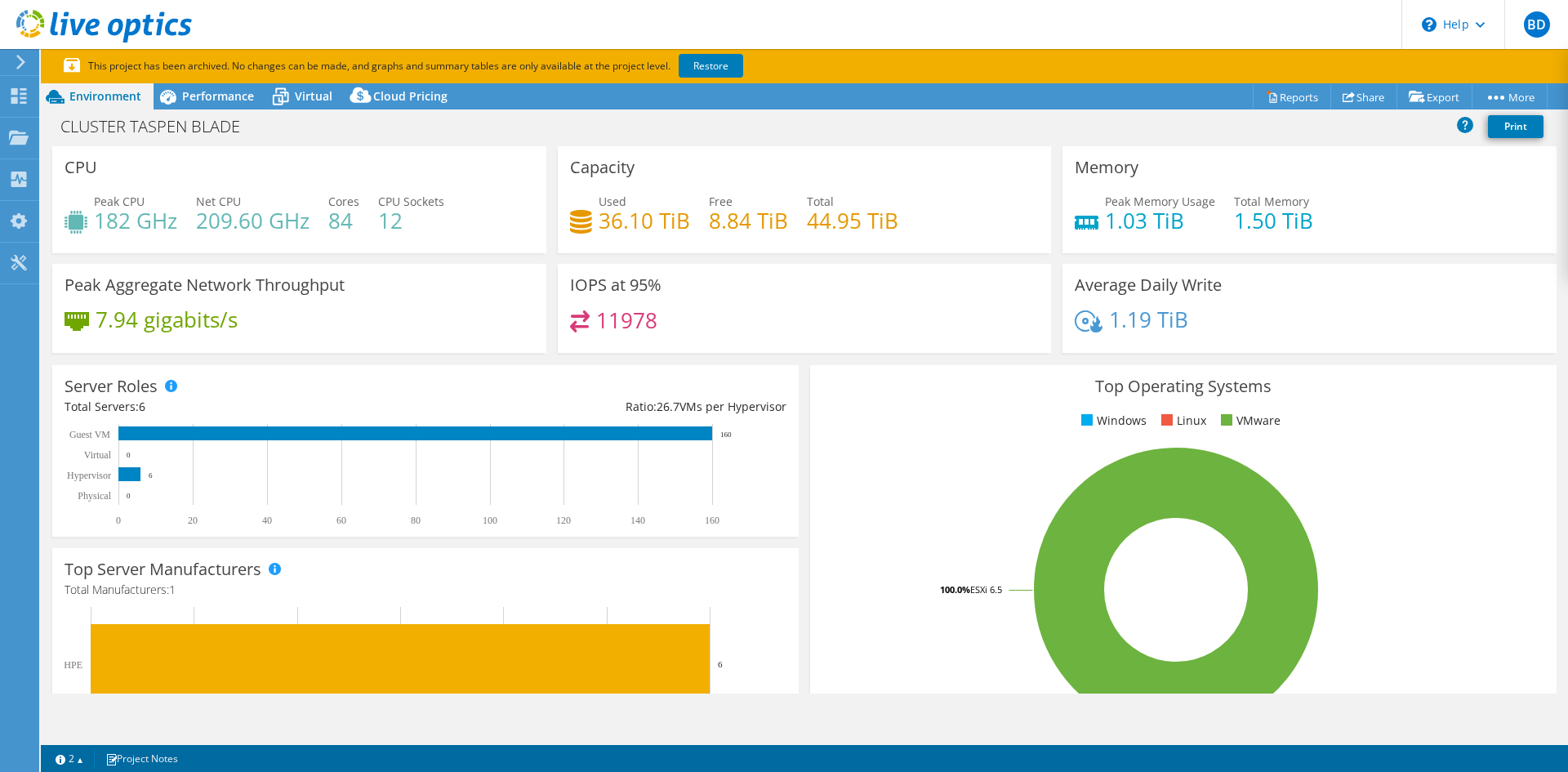
click at [725, 243] on div "Used 36.10 TiB Free 8.84 TiB Total 44.95 TiB" at bounding box center [805, 219] width 470 height 53
drag, startPoint x: 1063, startPoint y: 194, endPoint x: 1072, endPoint y: 195, distance: 9.1
click at [1072, 195] on div "Memory Peak Memory Usage 1.03 TiB Total Memory 1.50 TiB" at bounding box center [1309, 200] width 494 height 107
click at [1075, 195] on div "Peak Memory Usage 1.03 TiB" at bounding box center [1145, 211] width 140 height 37
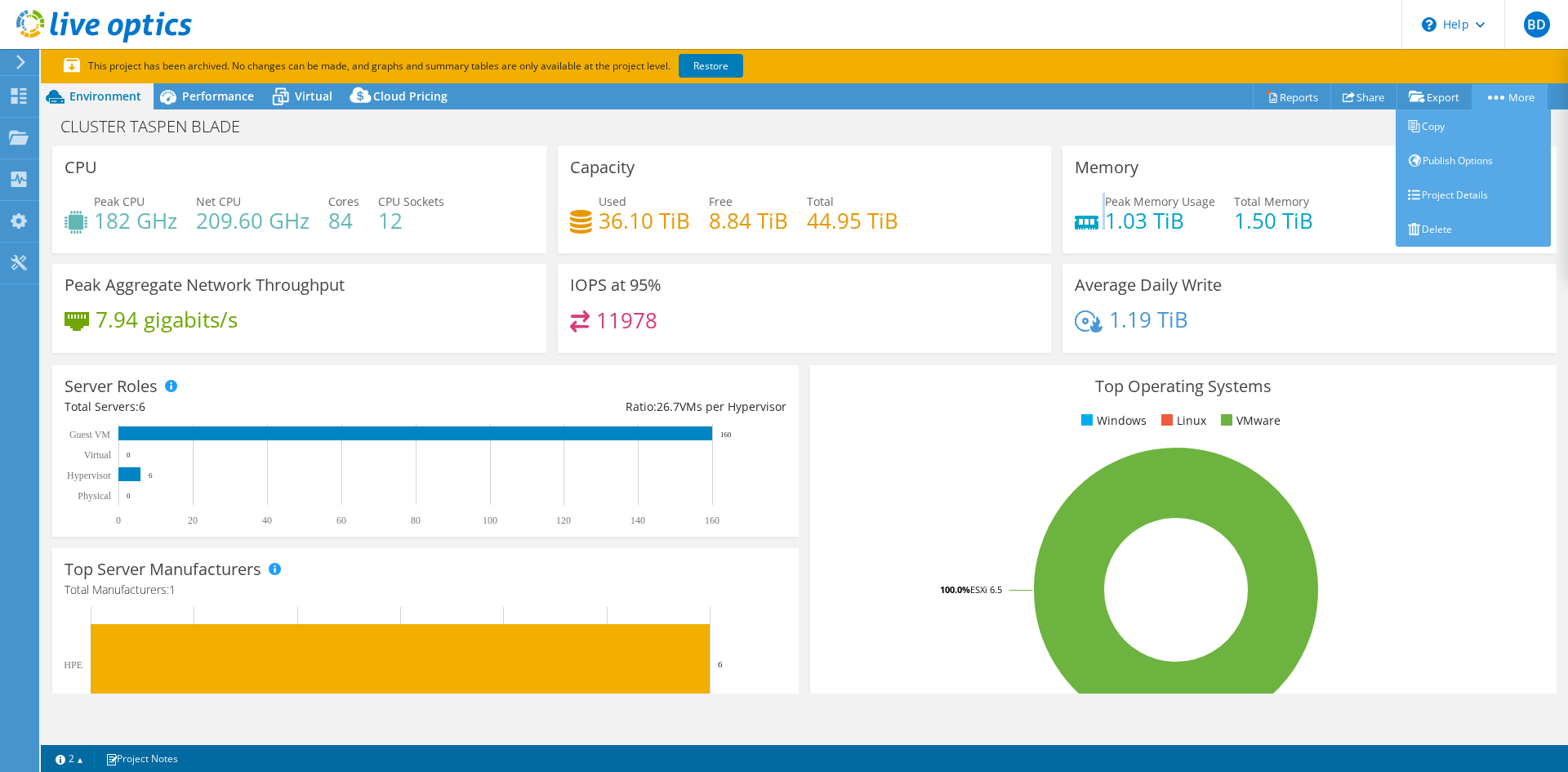
click at [1503, 98] on link "More" at bounding box center [1509, 96] width 76 height 25
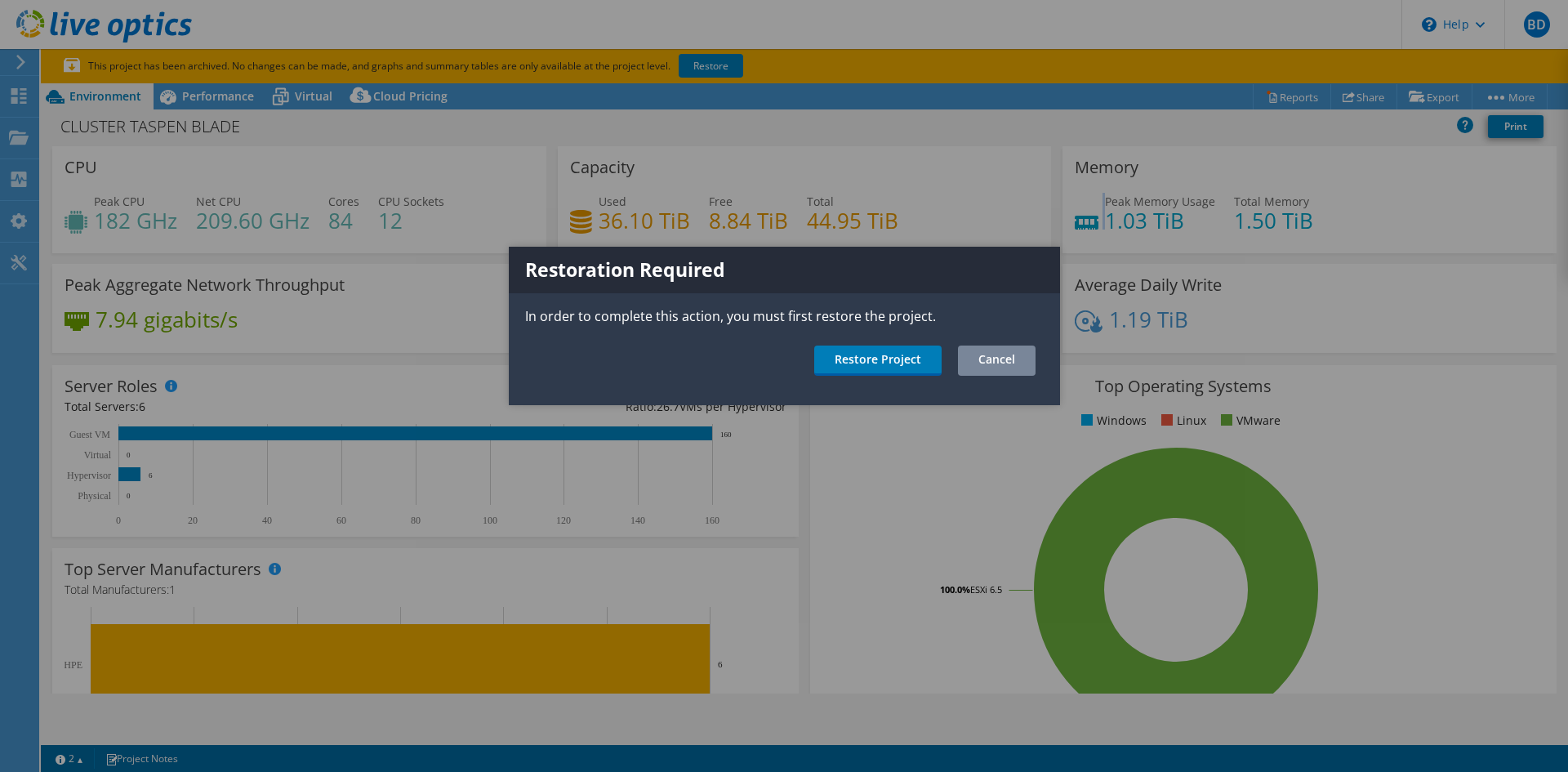
click at [1000, 360] on link "Cancel" at bounding box center [997, 360] width 77 height 30
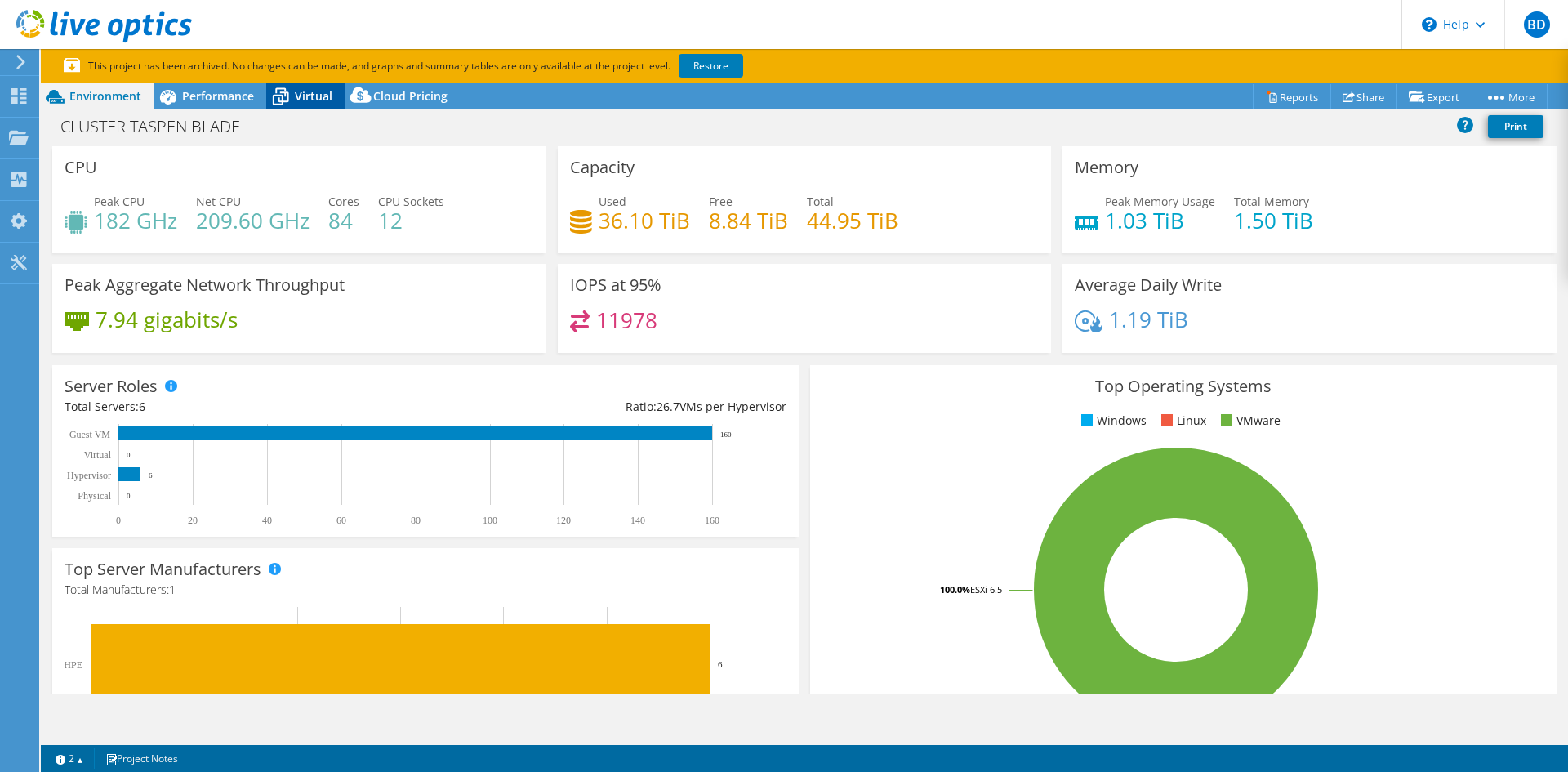
click at [286, 91] on icon at bounding box center [280, 96] width 28 height 28
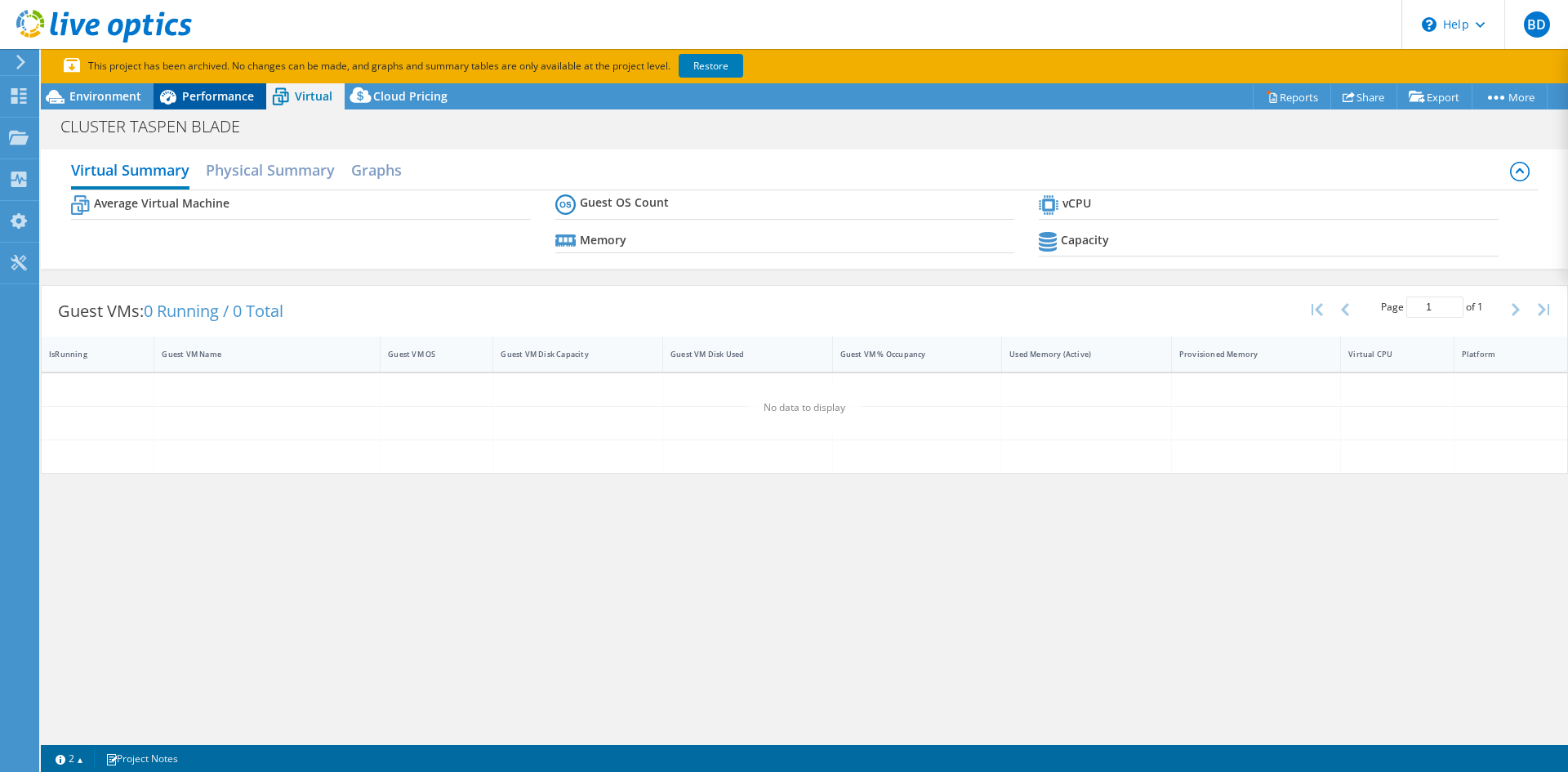
click at [215, 97] on span "Performance" at bounding box center [218, 96] width 71 height 15
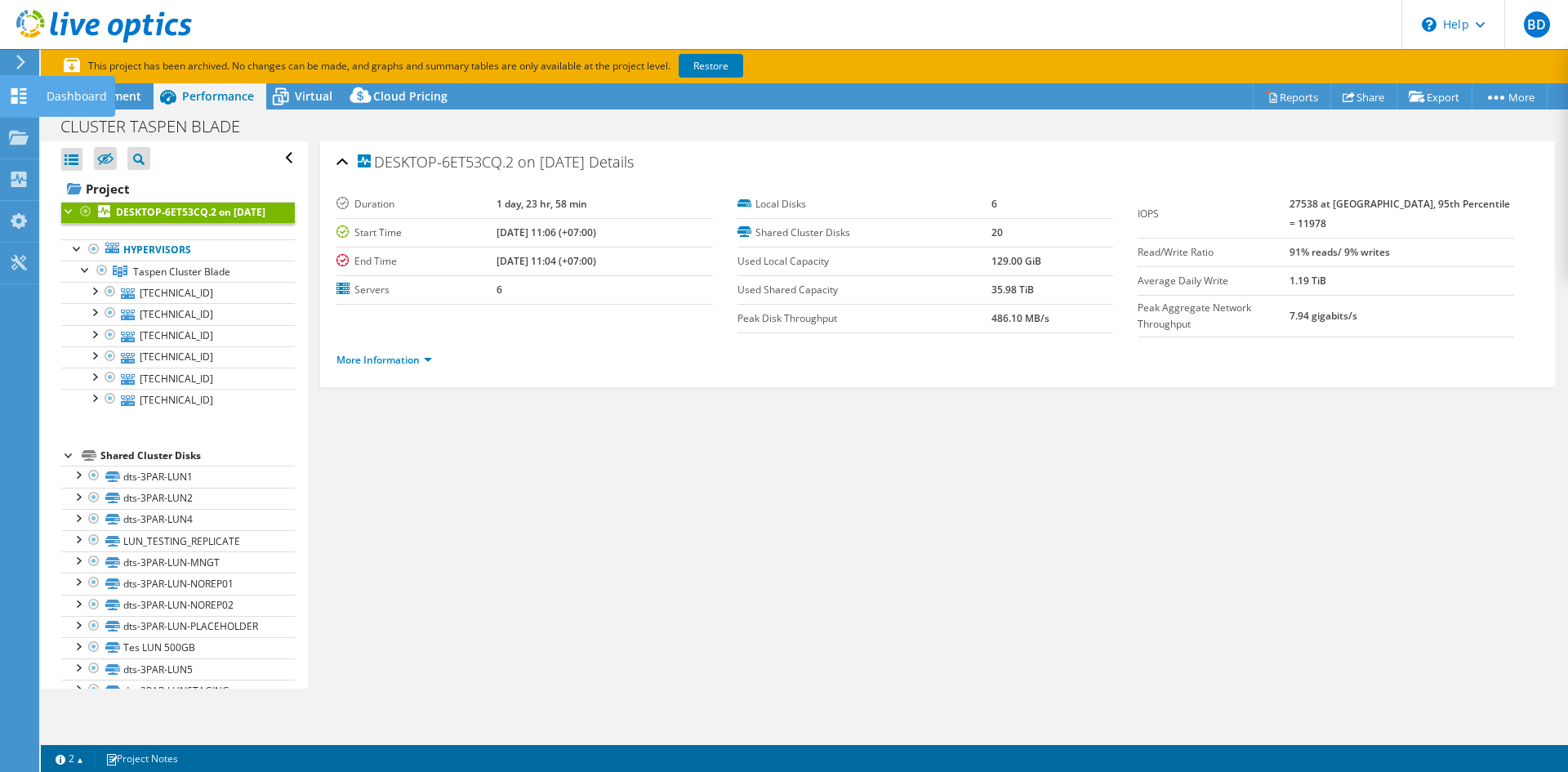
click at [25, 102] on use at bounding box center [19, 96] width 15 height 15
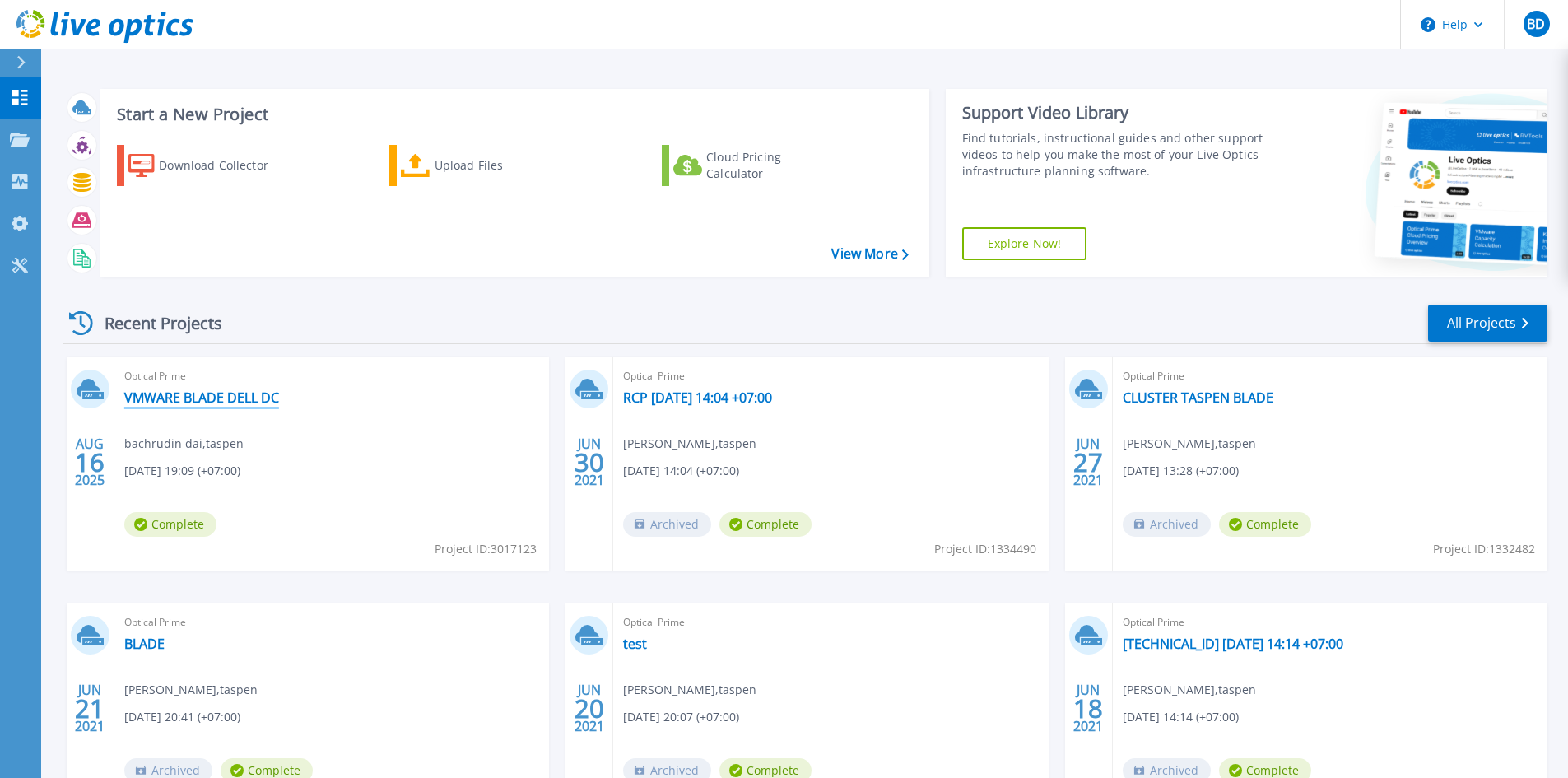
click at [168, 394] on link "VMWARE BLADE DELL DC" at bounding box center [201, 397] width 154 height 16
